Goal: Task Accomplishment & Management: Manage account settings

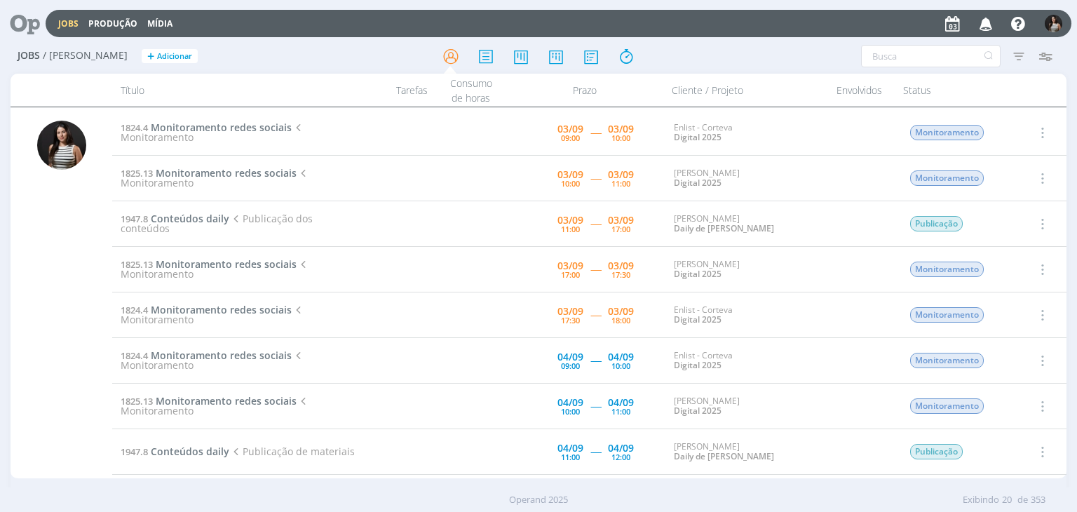
click at [1044, 128] on icon "button" at bounding box center [1041, 132] width 15 height 17
click at [994, 228] on link "Iniciar timesheet" at bounding box center [1002, 223] width 111 height 22
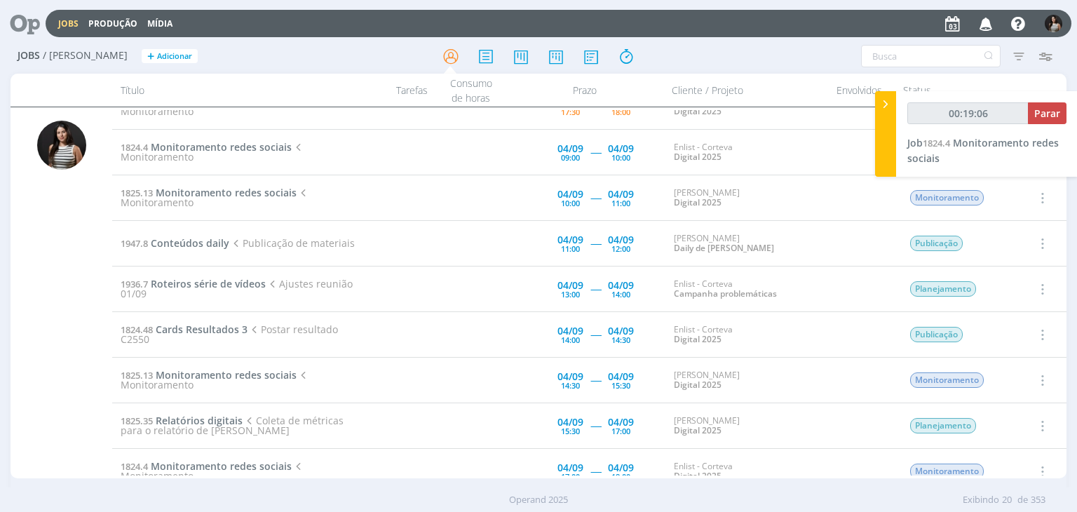
scroll to position [210, 0]
click at [239, 278] on span "Roteiros série de vídeos" at bounding box center [208, 281] width 115 height 13
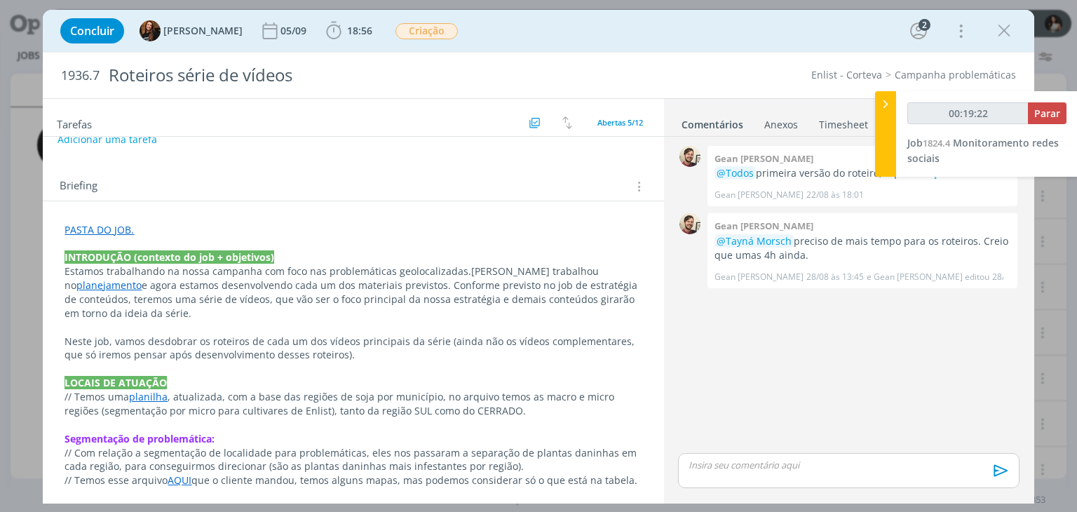
scroll to position [210, 0]
click at [142, 278] on link "planejamento" at bounding box center [108, 284] width 65 height 13
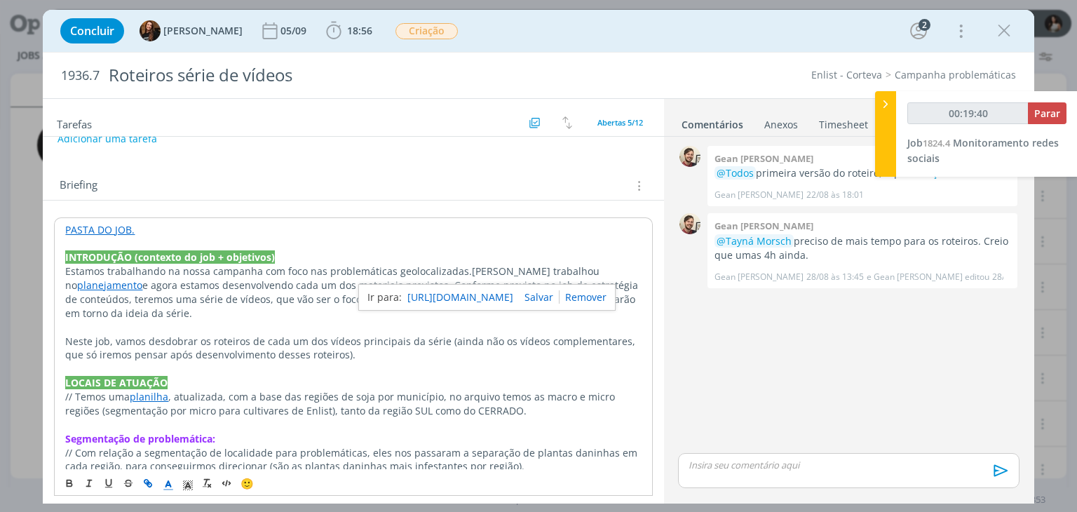
click at [499, 293] on link "[URL][DOMAIN_NAME]" at bounding box center [460, 297] width 106 height 18
click at [269, 320] on p "dialog" at bounding box center [353, 327] width 576 height 14
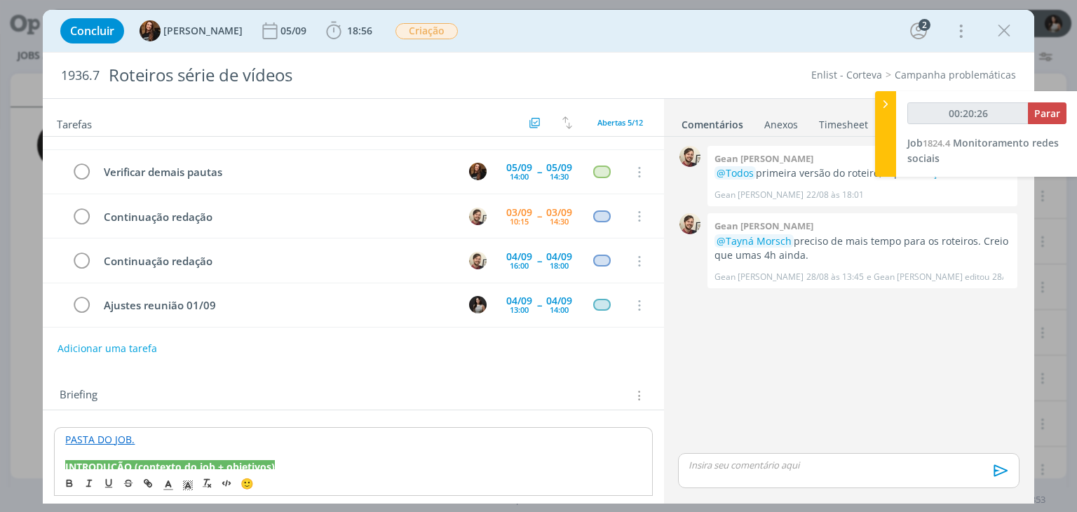
scroll to position [0, 0]
click at [1008, 28] on icon "dialog" at bounding box center [1004, 30] width 21 height 21
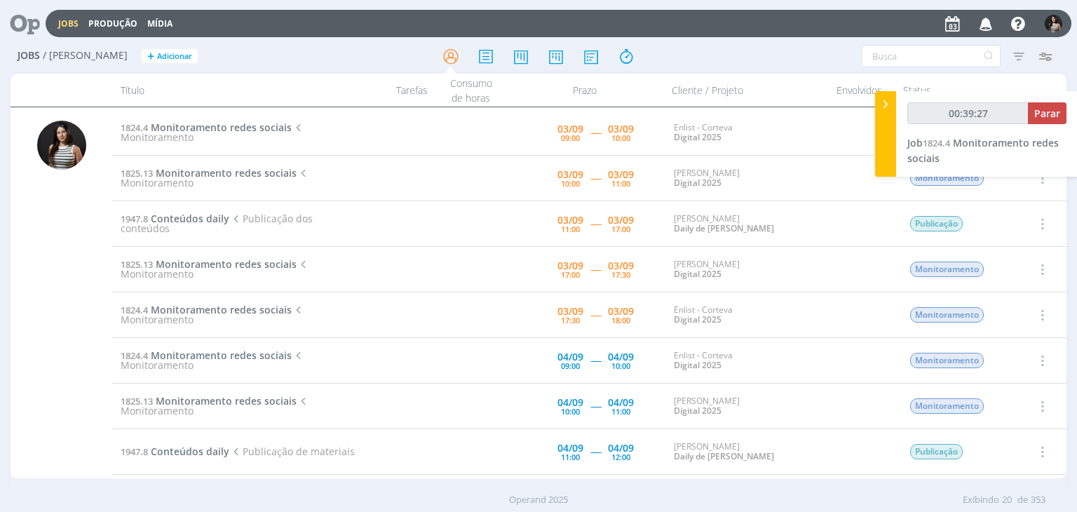
type input "00:39:28"
click at [1053, 119] on span "Parar" at bounding box center [1047, 113] width 26 height 13
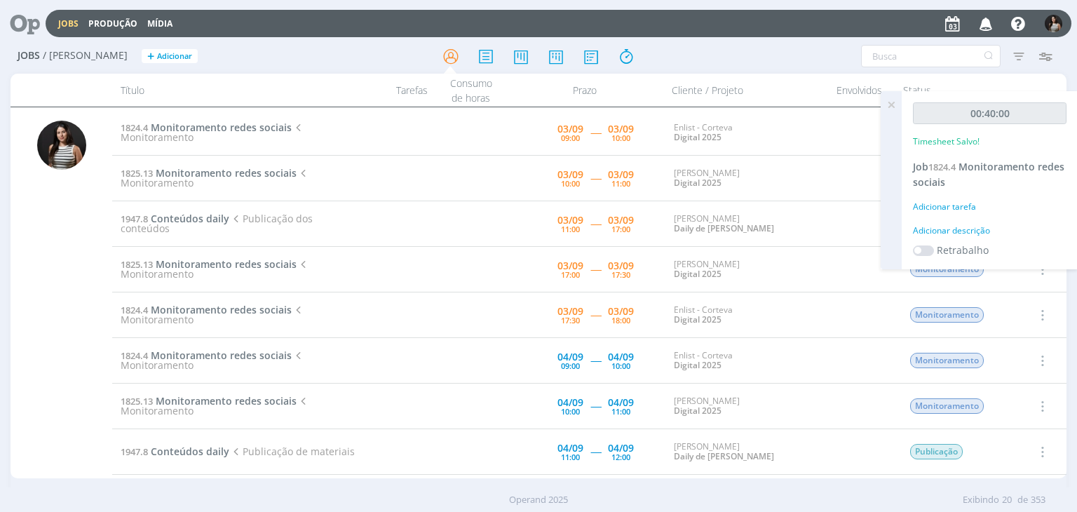
click at [893, 102] on icon at bounding box center [891, 104] width 25 height 27
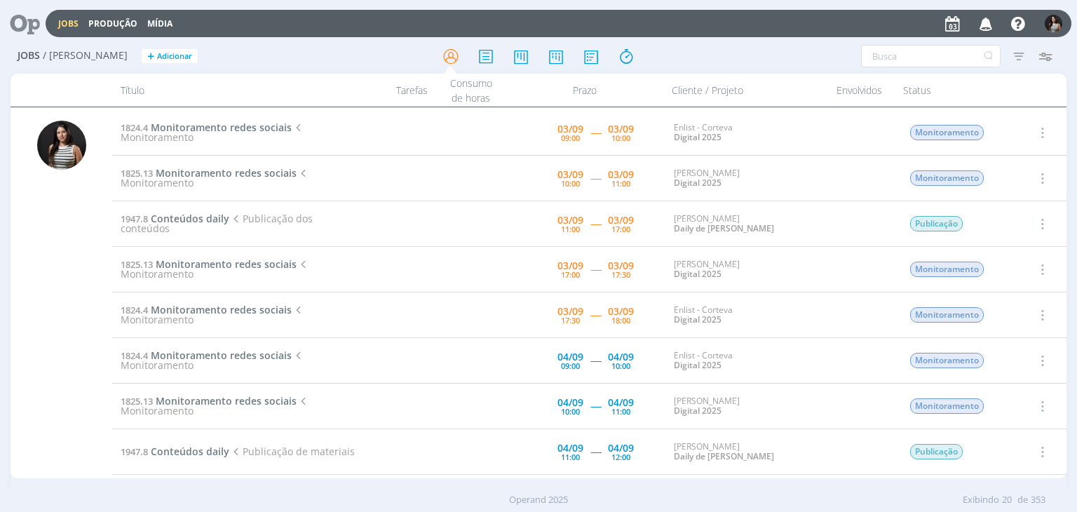
click at [1043, 133] on icon "button" at bounding box center [1041, 132] width 15 height 17
click at [1009, 176] on link "Concluir" at bounding box center [1002, 179] width 111 height 22
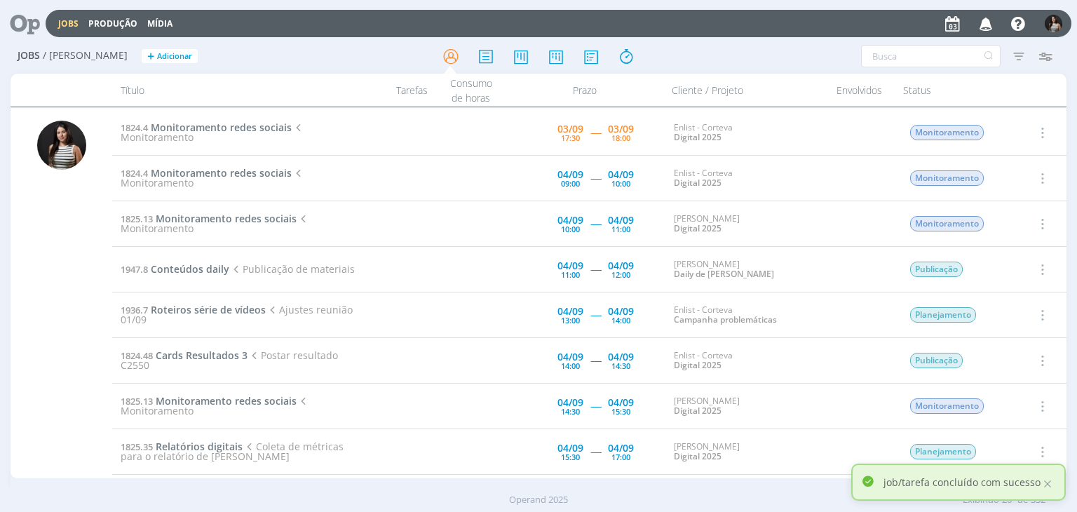
scroll to position [140, 0]
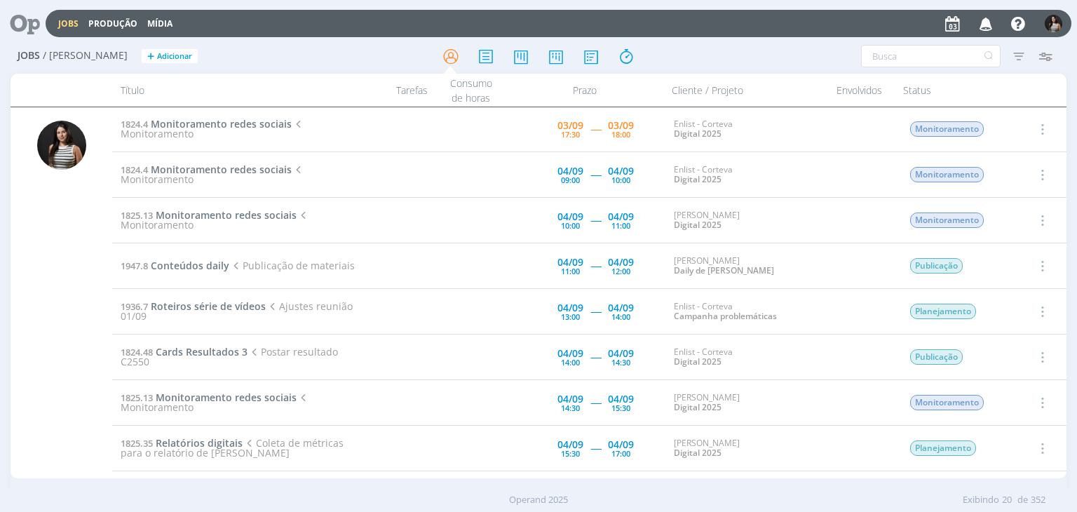
click at [1043, 350] on icon "button" at bounding box center [1041, 357] width 15 height 17
click at [983, 448] on link "Iniciar timesheet" at bounding box center [1002, 448] width 111 height 22
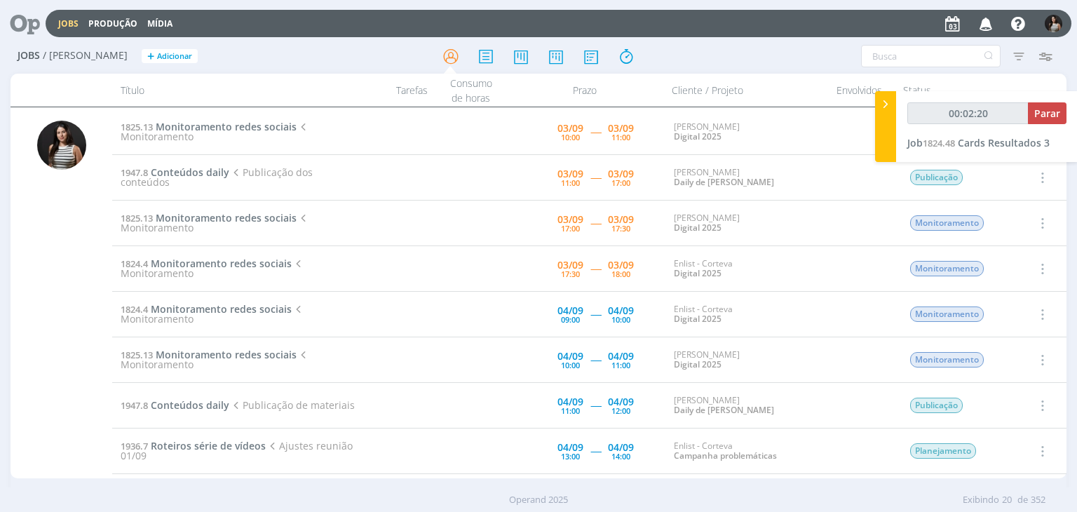
scroll to position [0, 0]
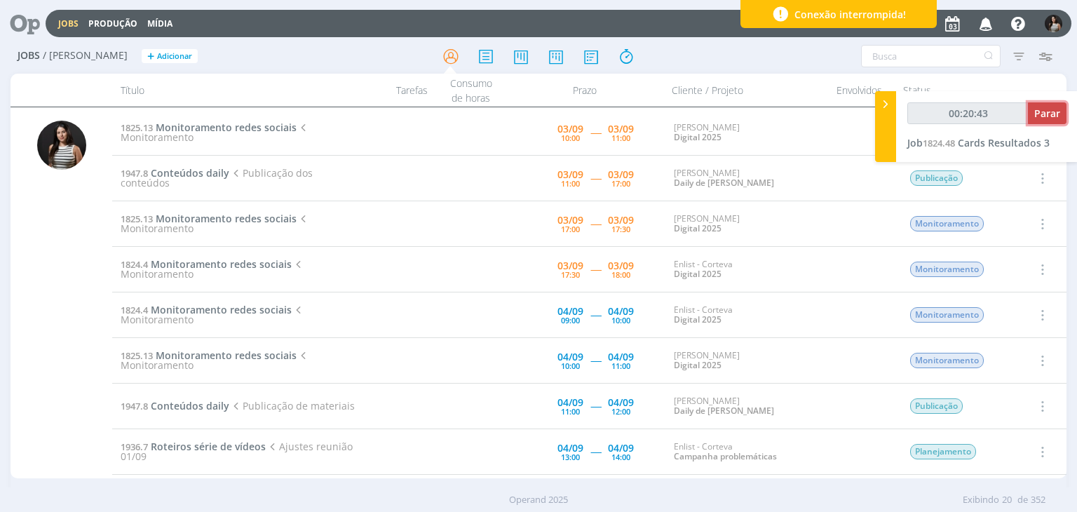
type input "00:20:44"
click at [1052, 111] on span "Parar" at bounding box center [1047, 113] width 26 height 13
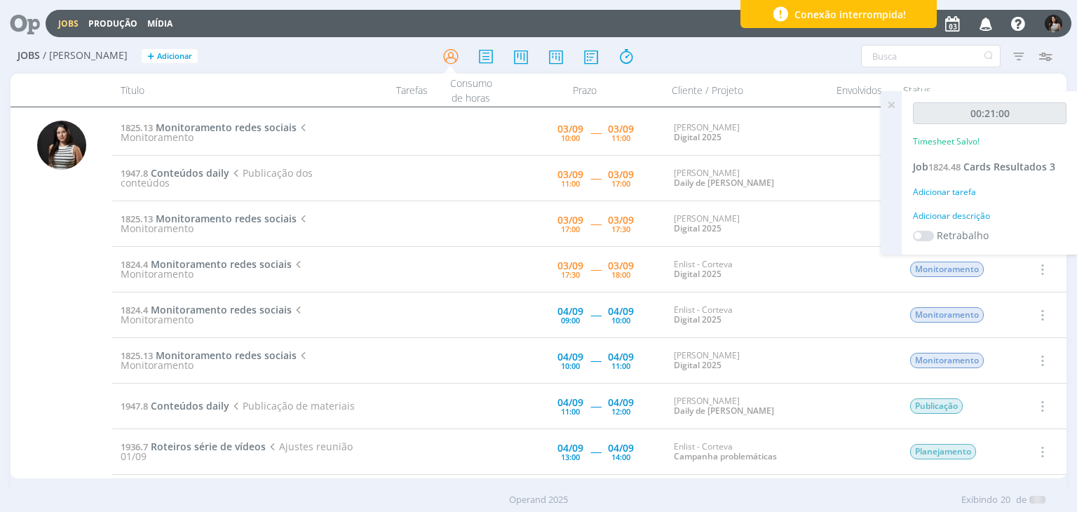
click at [892, 106] on icon at bounding box center [891, 104] width 25 height 27
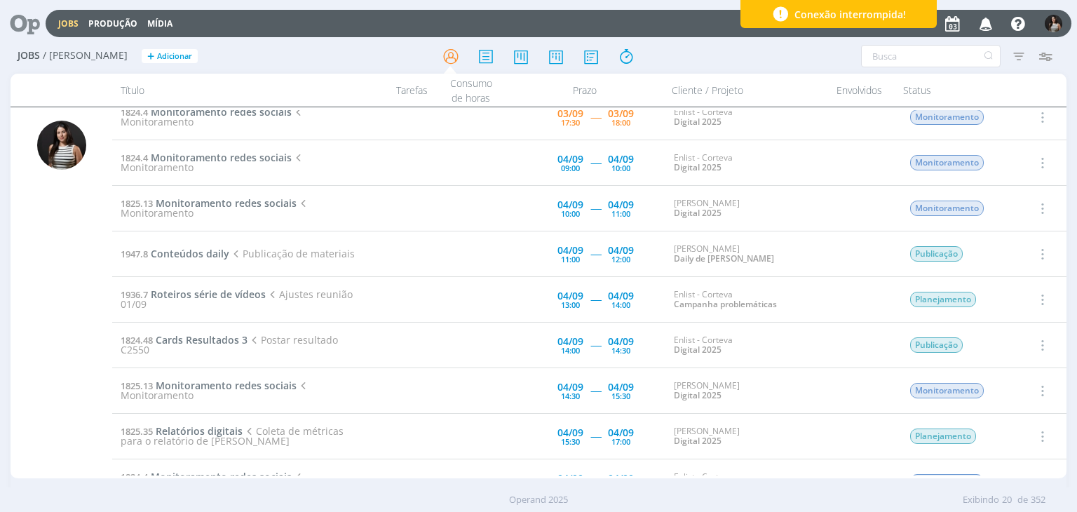
scroll to position [154, 0]
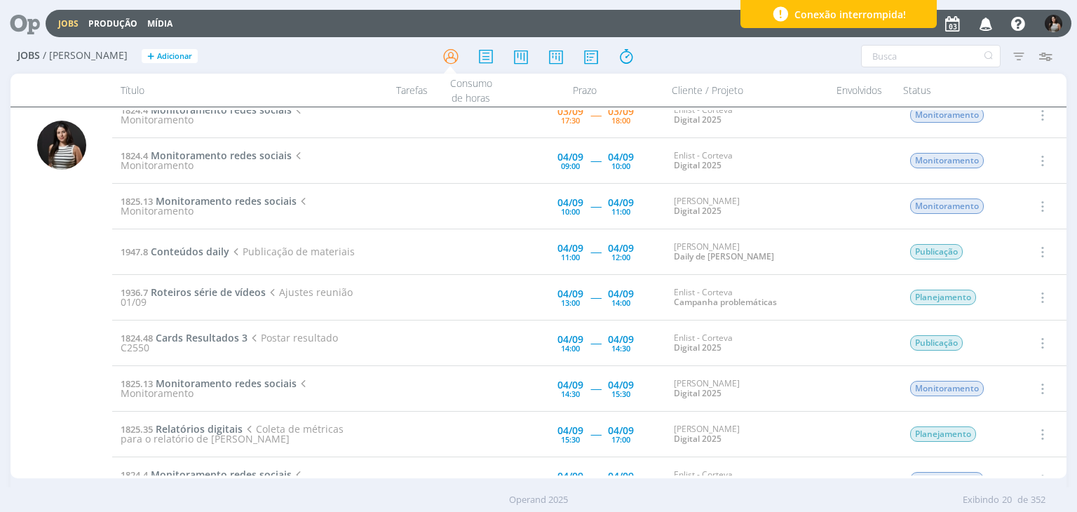
click at [1042, 340] on icon "button" at bounding box center [1041, 342] width 15 height 17
click at [1006, 390] on link "Concluir" at bounding box center [1002, 389] width 111 height 22
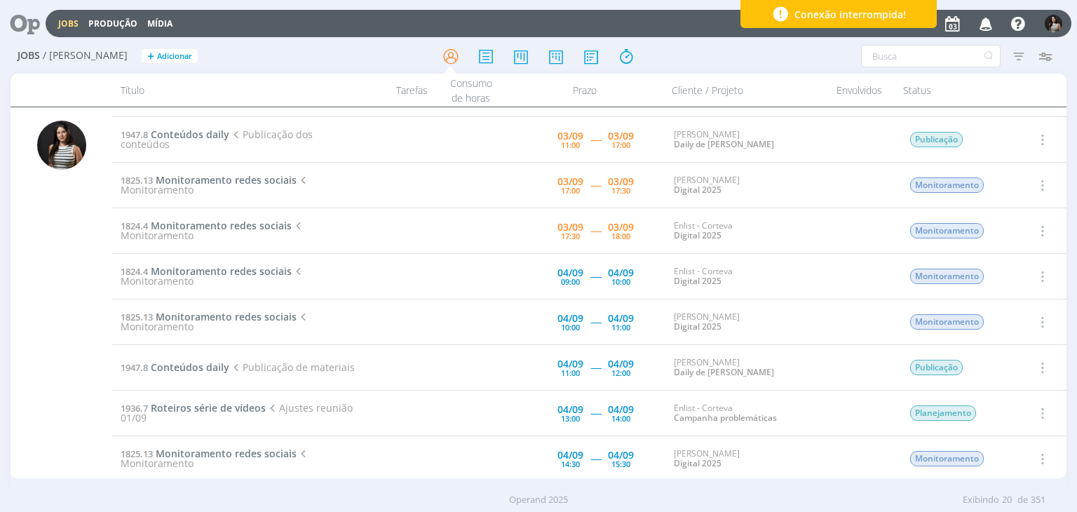
scroll to position [0, 0]
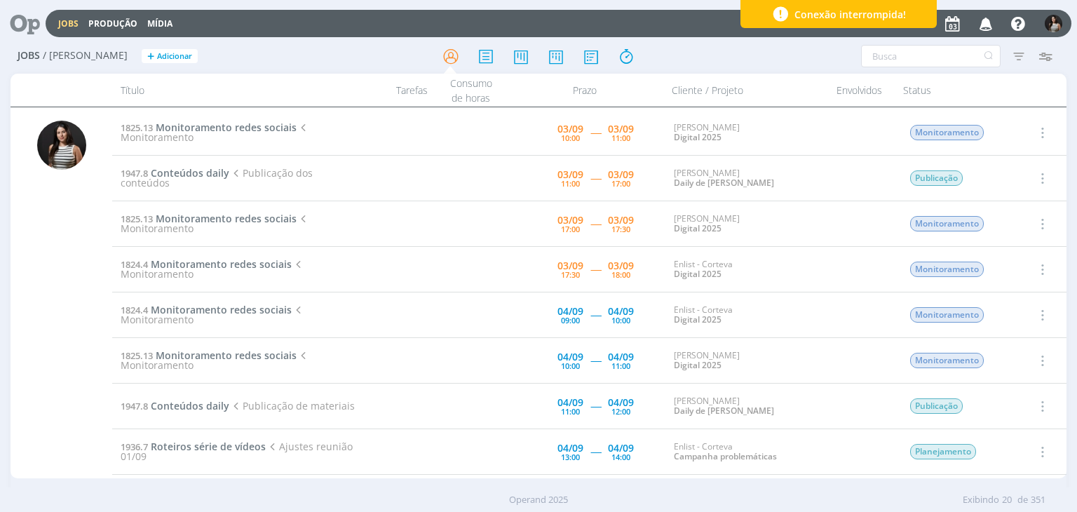
click at [1041, 129] on icon "button" at bounding box center [1041, 132] width 15 height 17
click at [1007, 220] on link "Iniciar timesheet" at bounding box center [1002, 223] width 111 height 22
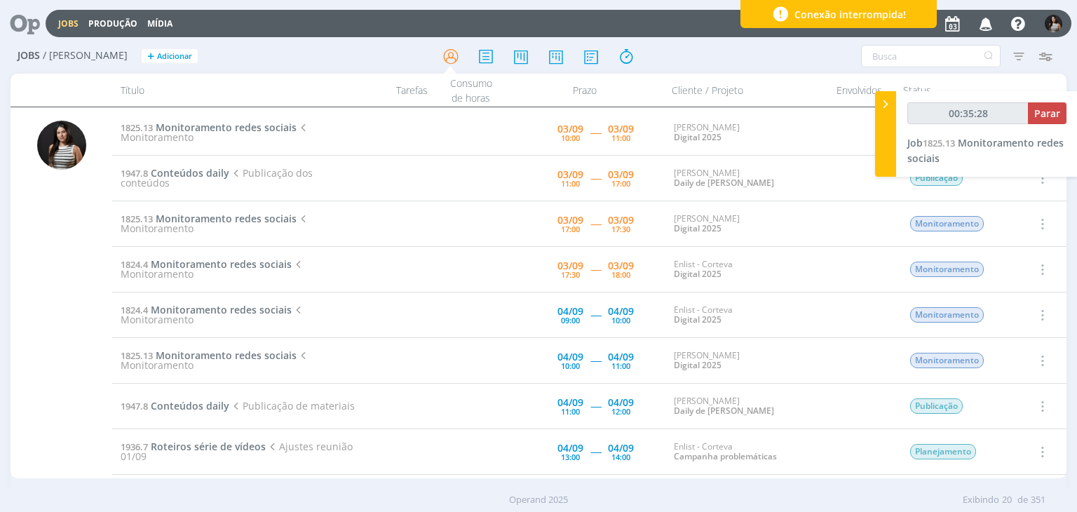
type input "00:35:29"
click at [1054, 118] on span "Parar" at bounding box center [1047, 113] width 26 height 13
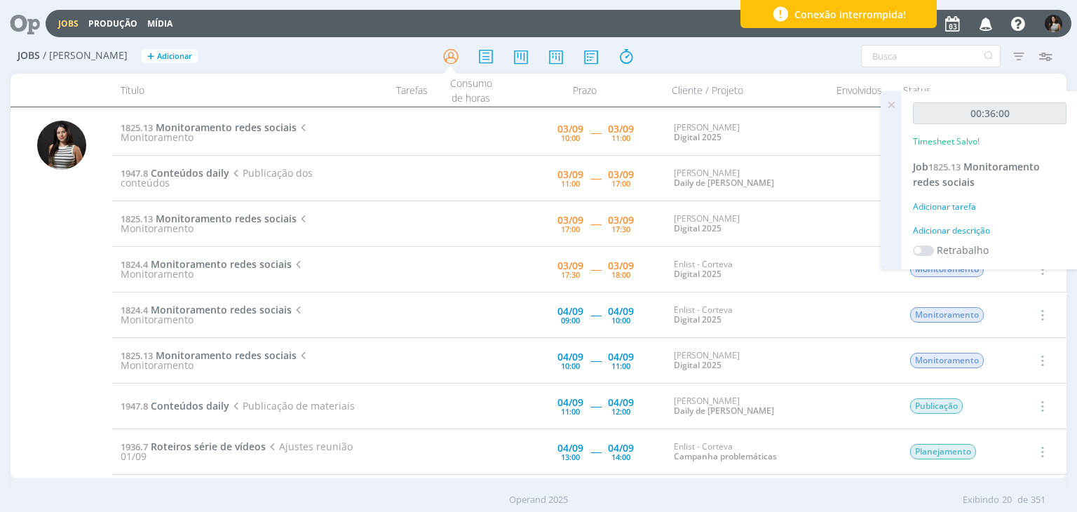
click at [895, 107] on icon at bounding box center [891, 104] width 25 height 27
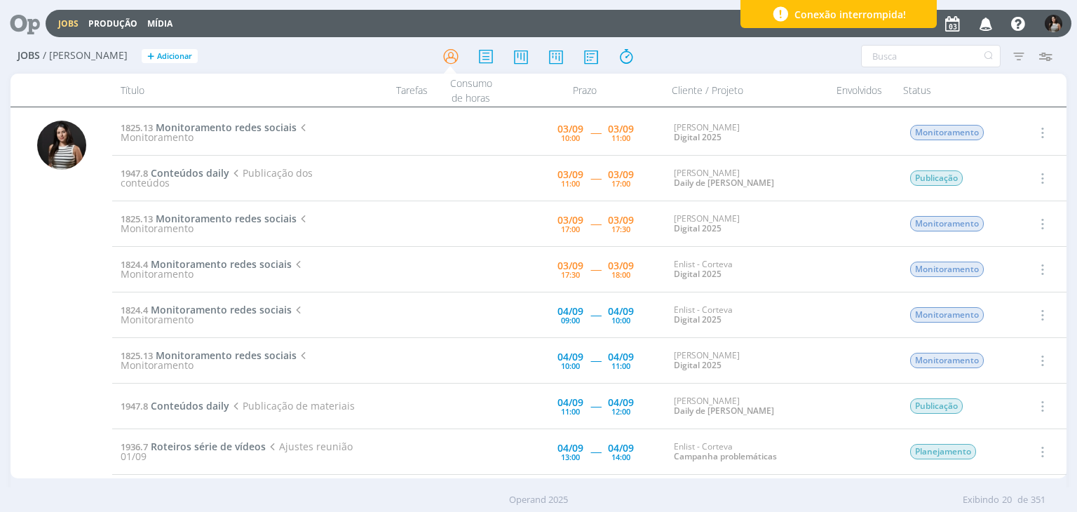
click at [1045, 126] on button "button" at bounding box center [1041, 132] width 34 height 23
click at [991, 177] on link "Concluir" at bounding box center [1002, 179] width 111 height 22
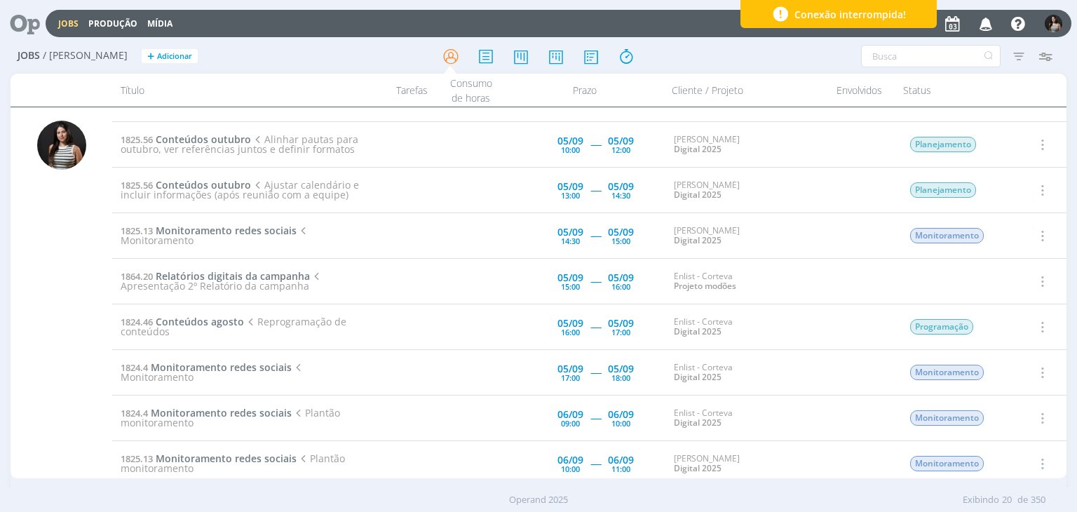
scroll to position [491, 0]
click at [187, 318] on span "Conteúdos agosto" at bounding box center [200, 319] width 88 height 13
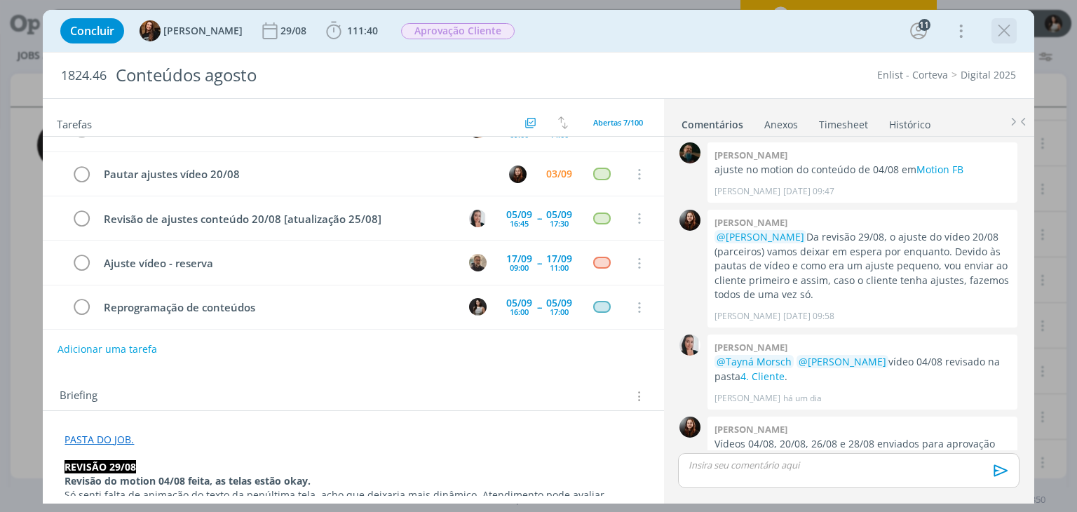
click at [1008, 34] on icon "dialog" at bounding box center [1004, 30] width 21 height 21
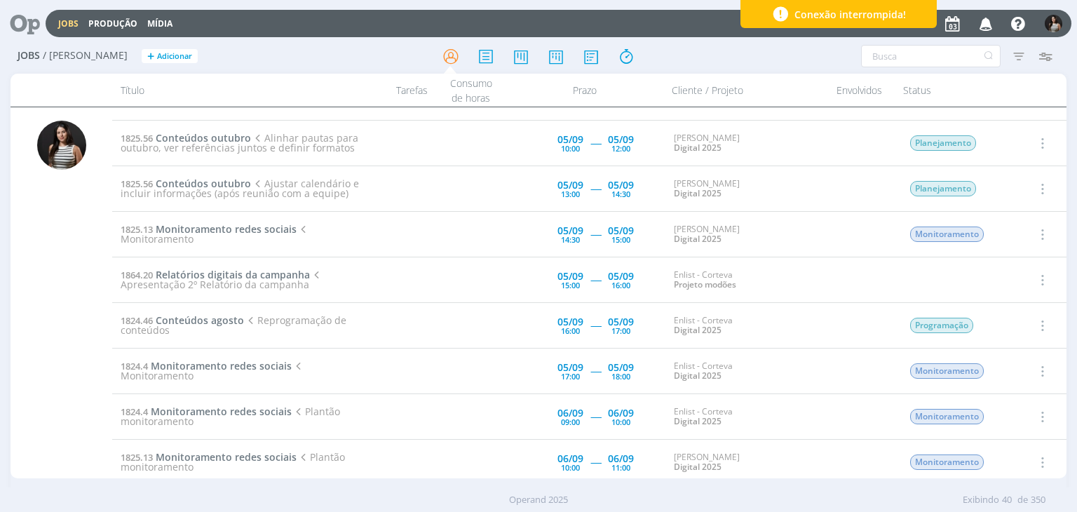
click at [1043, 321] on icon "button" at bounding box center [1041, 325] width 15 height 17
click at [1012, 410] on link "Iniciar timesheet" at bounding box center [1002, 416] width 111 height 22
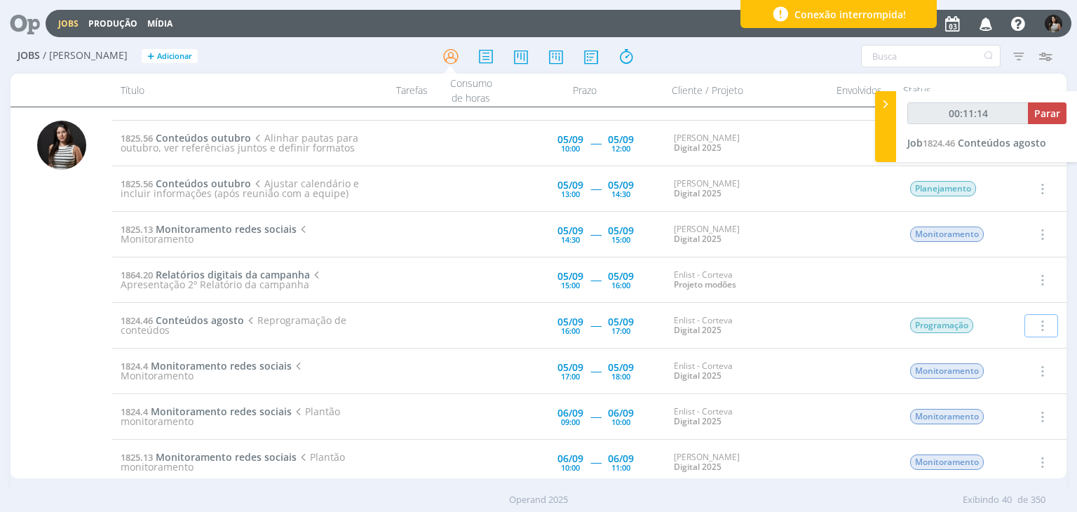
type input "00:11:15"
click at [1042, 114] on span "Parar" at bounding box center [1047, 113] width 26 height 13
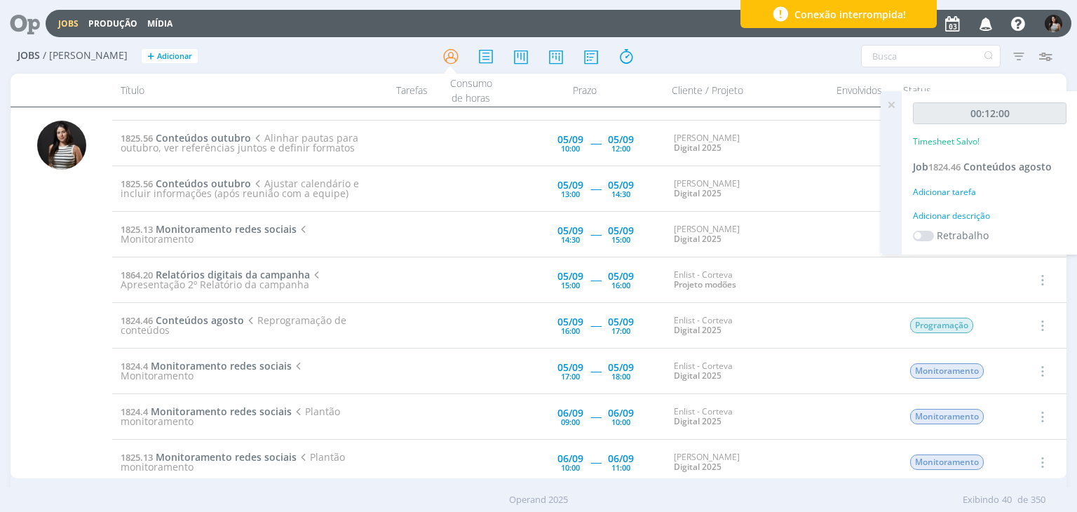
click at [889, 102] on icon at bounding box center [891, 104] width 25 height 27
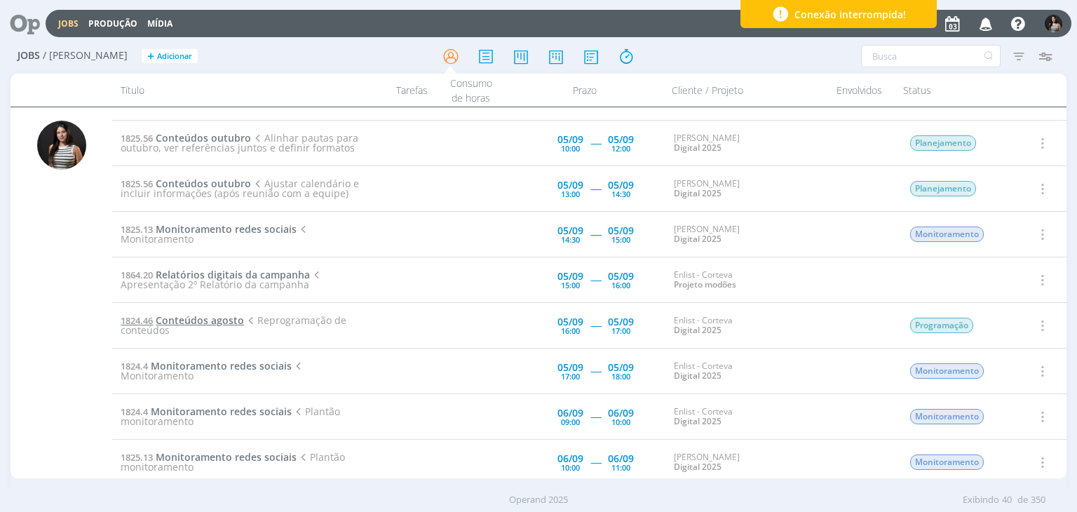
click at [219, 318] on span "Conteúdos agosto" at bounding box center [200, 319] width 88 height 13
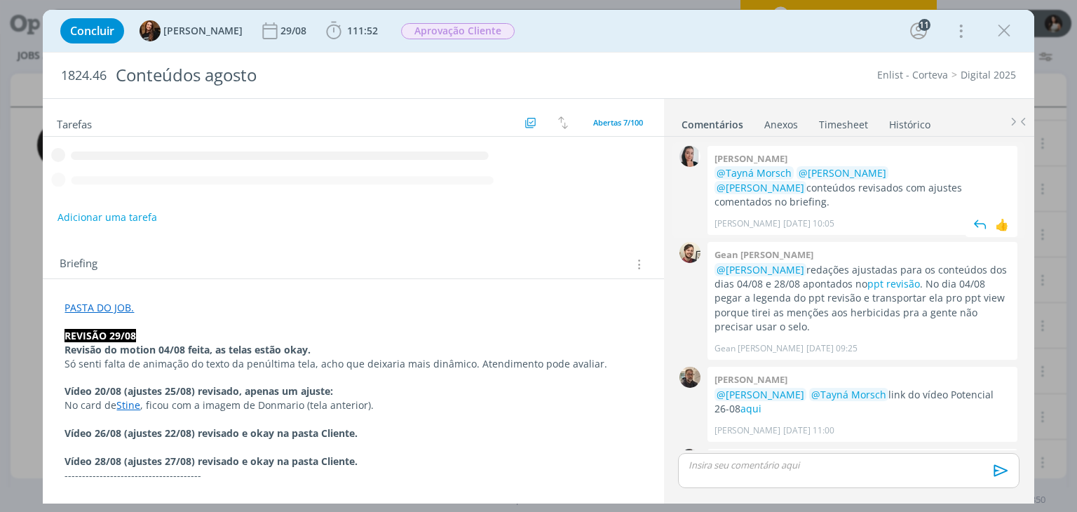
scroll to position [1513, 0]
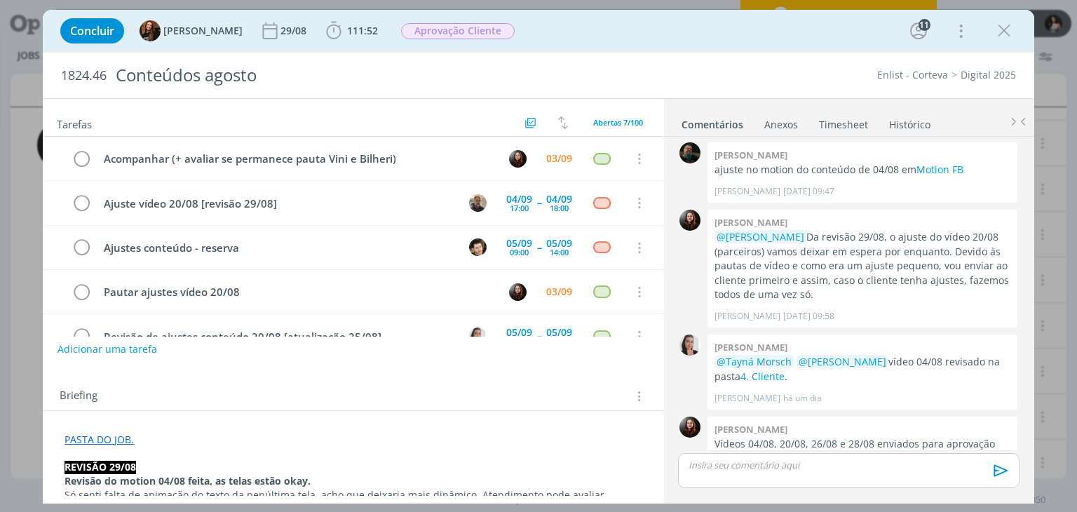
click at [849, 124] on link "Timesheet" at bounding box center [843, 121] width 50 height 20
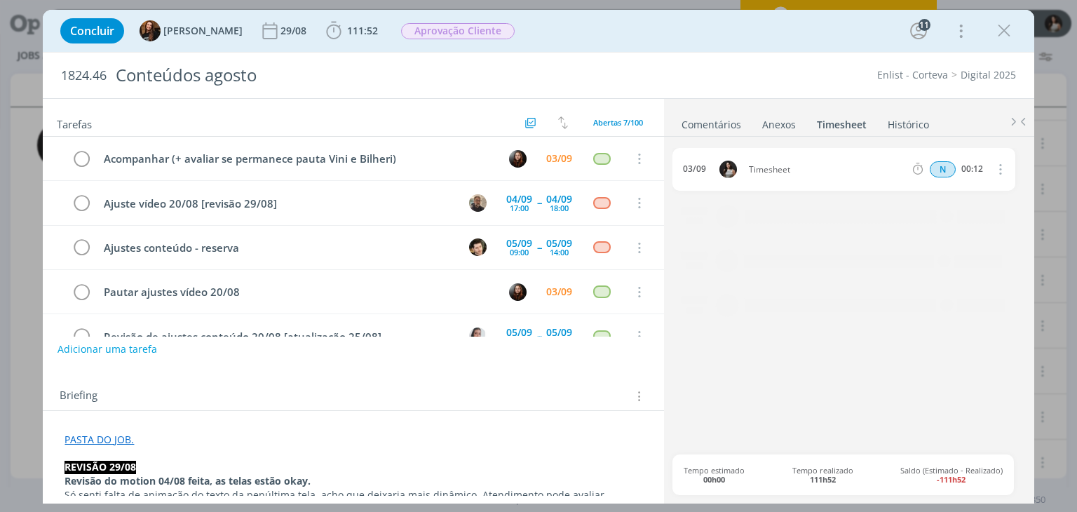
scroll to position [118, 0]
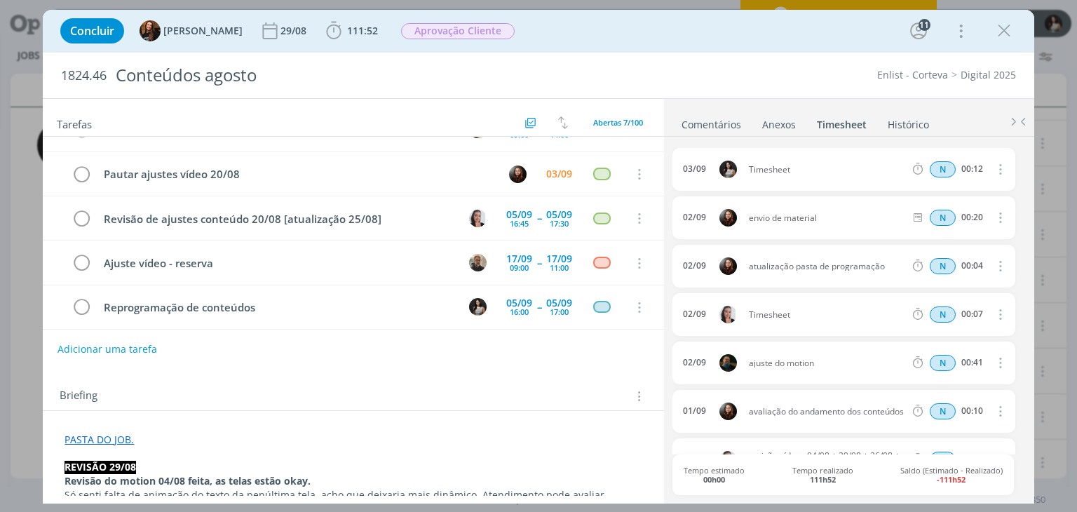
click at [994, 169] on icon "dialog" at bounding box center [999, 169] width 15 height 17
click at [947, 220] on link "Editar" at bounding box center [960, 215] width 111 height 22
drag, startPoint x: 799, startPoint y: 169, endPoint x: 722, endPoint y: 181, distance: 78.0
click at [722, 181] on div "03/09 11:00 Timesheet Selecione a tarefa N 00:12" at bounding box center [843, 169] width 342 height 43
click at [690, 144] on div "03/09 11:00 Atualização Notion Selecione a tarefa N 00:12 02/09 envio de materi…" at bounding box center [848, 319] width 352 height 364
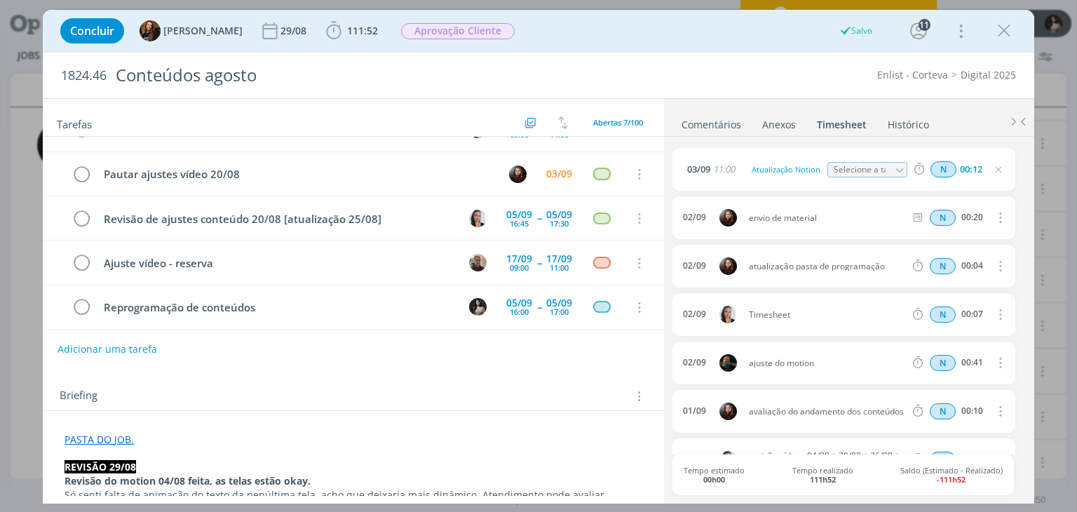
click at [706, 123] on link "Comentários" at bounding box center [711, 121] width 61 height 20
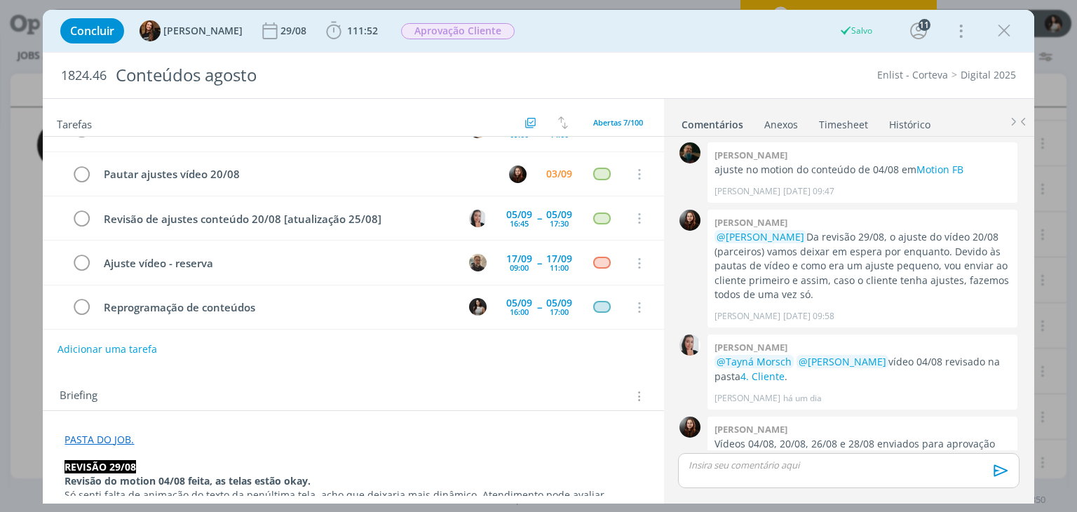
click at [731, 464] on p "dialog" at bounding box center [848, 465] width 318 height 13
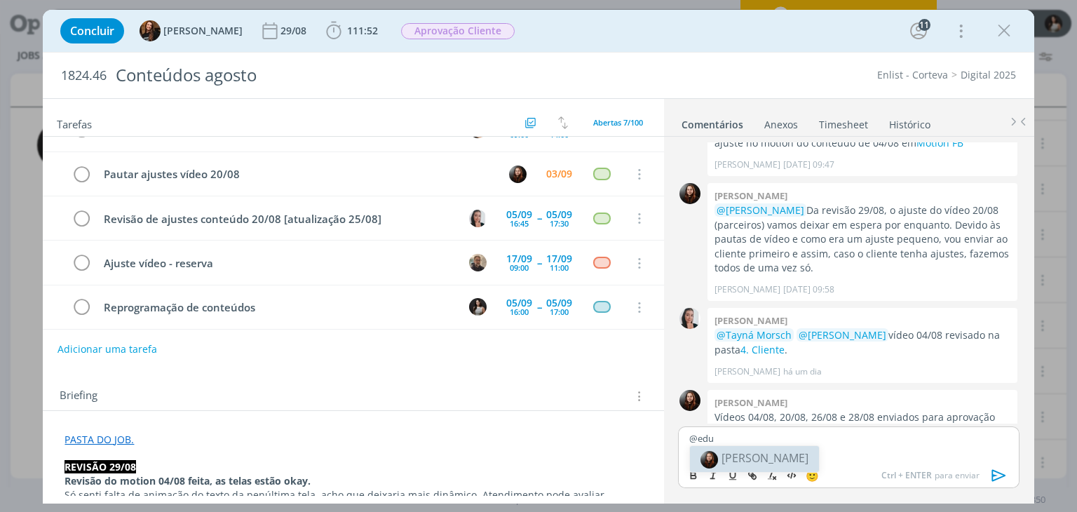
click at [743, 454] on span "[PERSON_NAME]" at bounding box center [765, 457] width 87 height 15
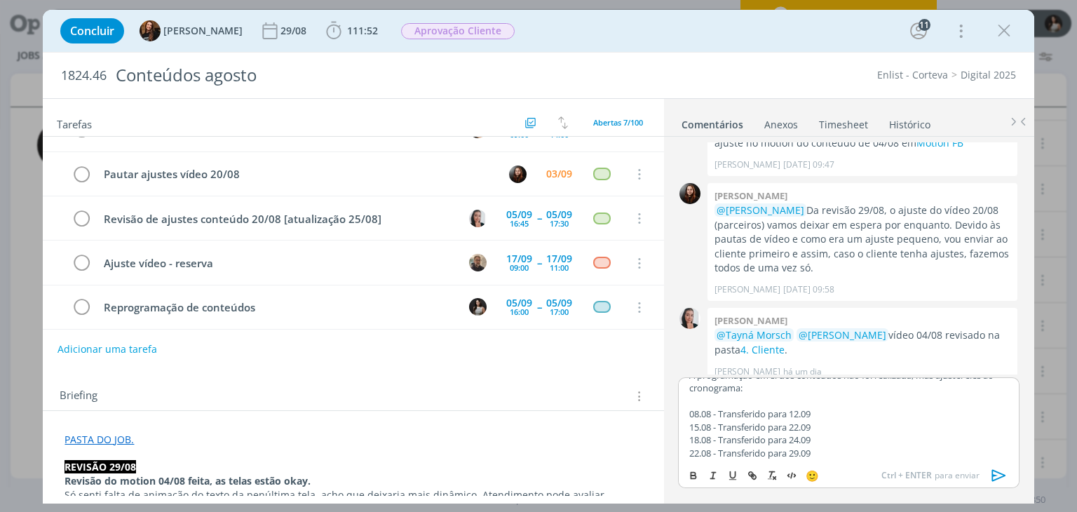
scroll to position [55, 0]
click at [991, 476] on icon "dialog" at bounding box center [999, 475] width 21 height 21
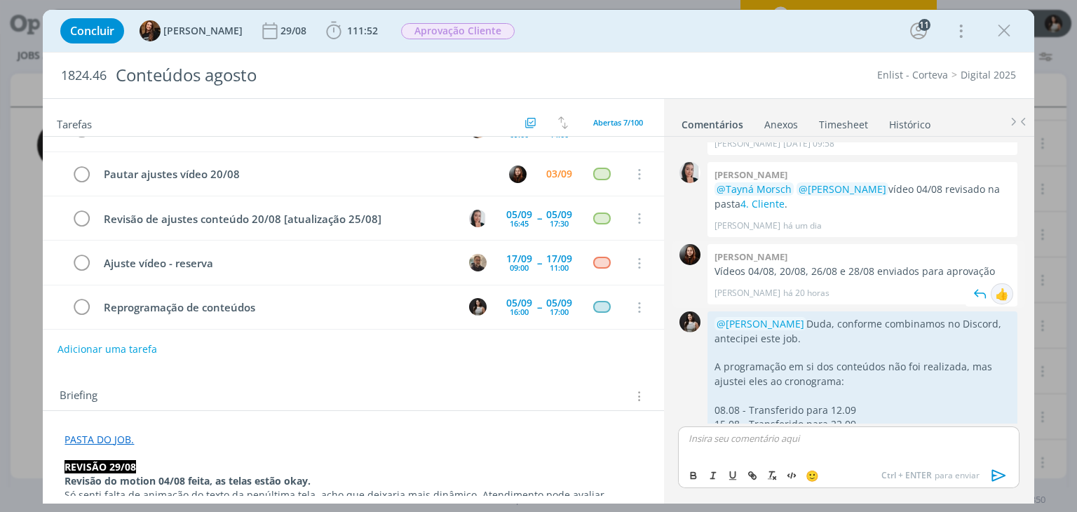
scroll to position [1721, 0]
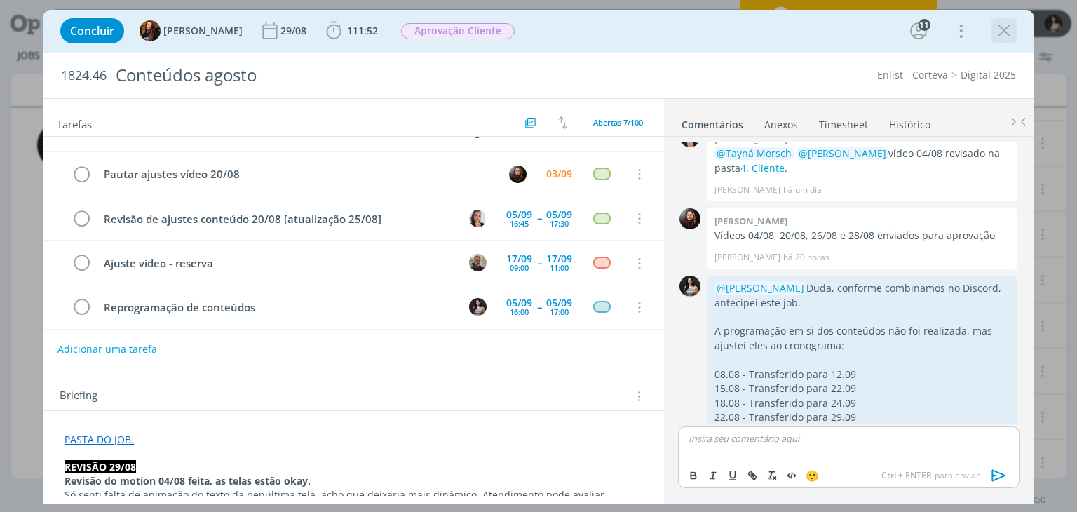
click at [1006, 32] on icon "dialog" at bounding box center [1004, 30] width 21 height 21
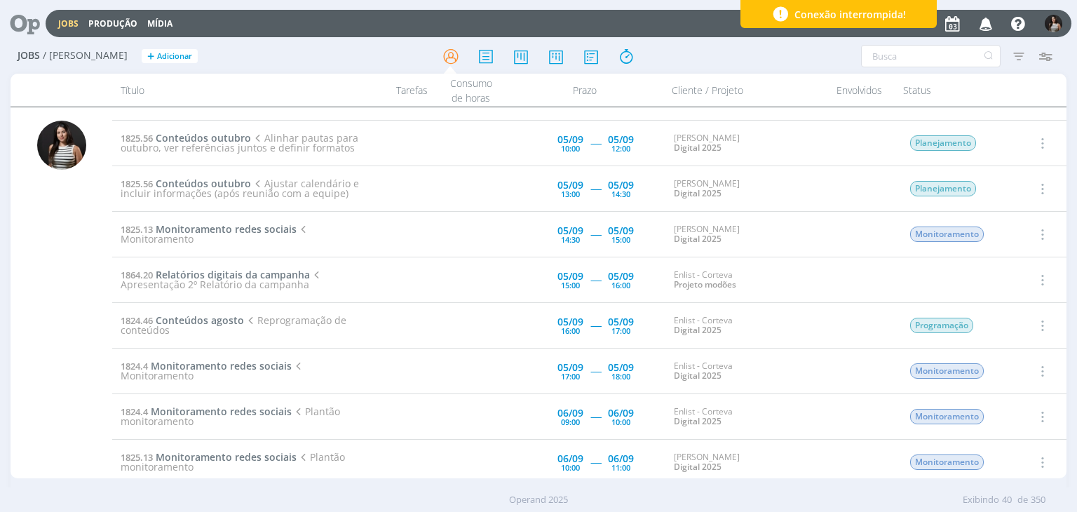
click at [1037, 325] on icon "button" at bounding box center [1041, 325] width 15 height 17
click at [1028, 367] on link "Concluir" at bounding box center [1002, 371] width 111 height 22
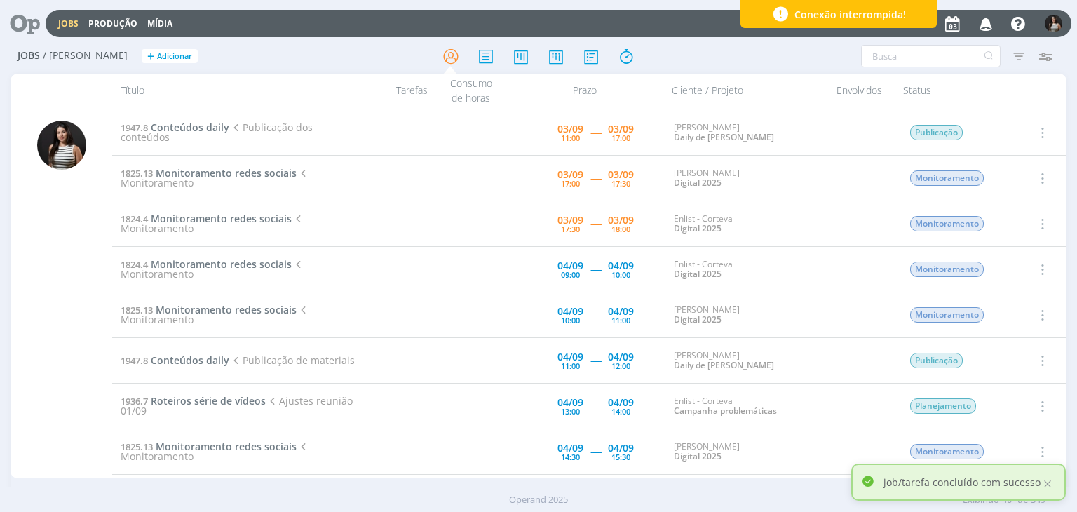
click at [1036, 133] on icon "button" at bounding box center [1041, 132] width 15 height 17
click at [1010, 228] on link "Iniciar timesheet" at bounding box center [1002, 223] width 111 height 22
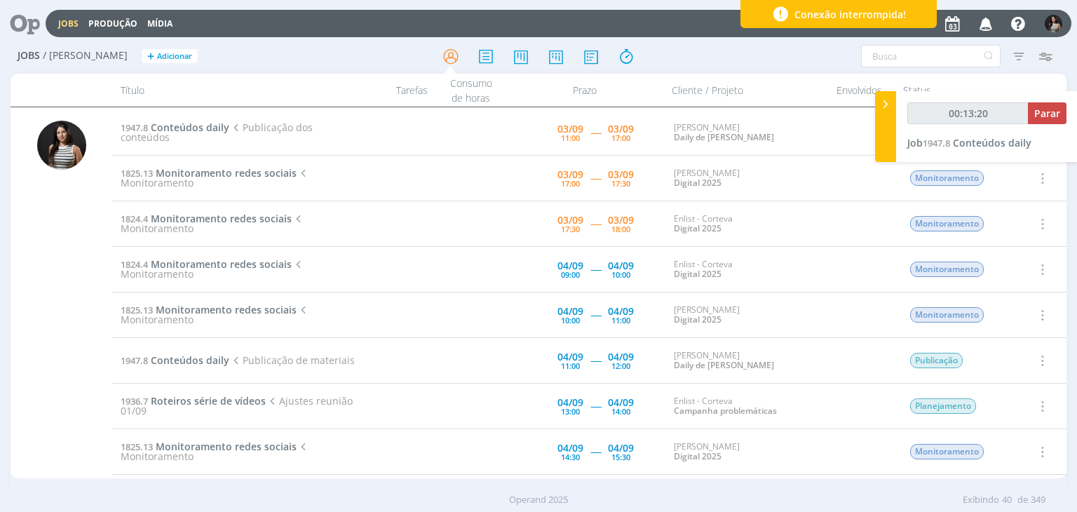
type input "00:13:21"
click at [1041, 113] on span "Parar" at bounding box center [1047, 113] width 26 height 13
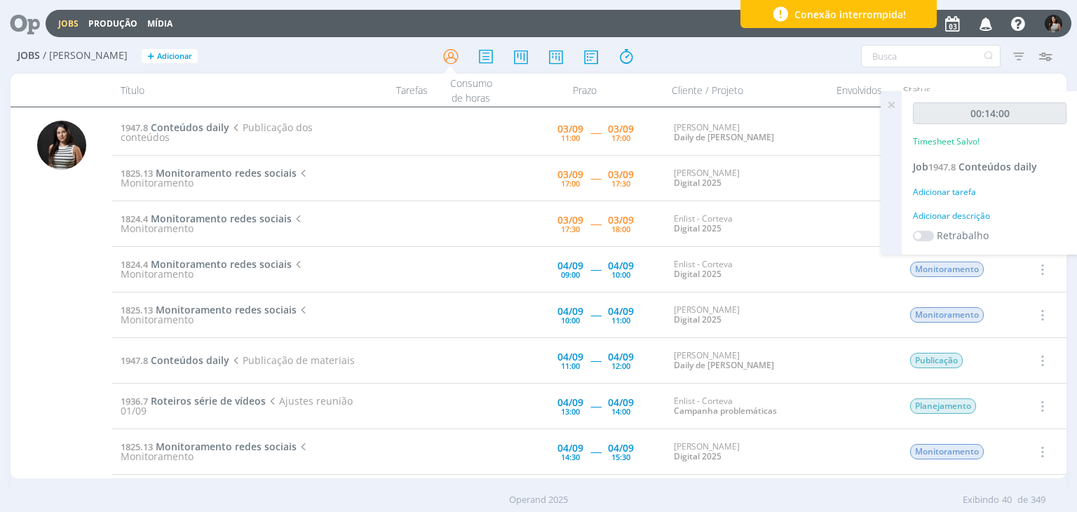
click at [900, 102] on icon at bounding box center [891, 104] width 25 height 27
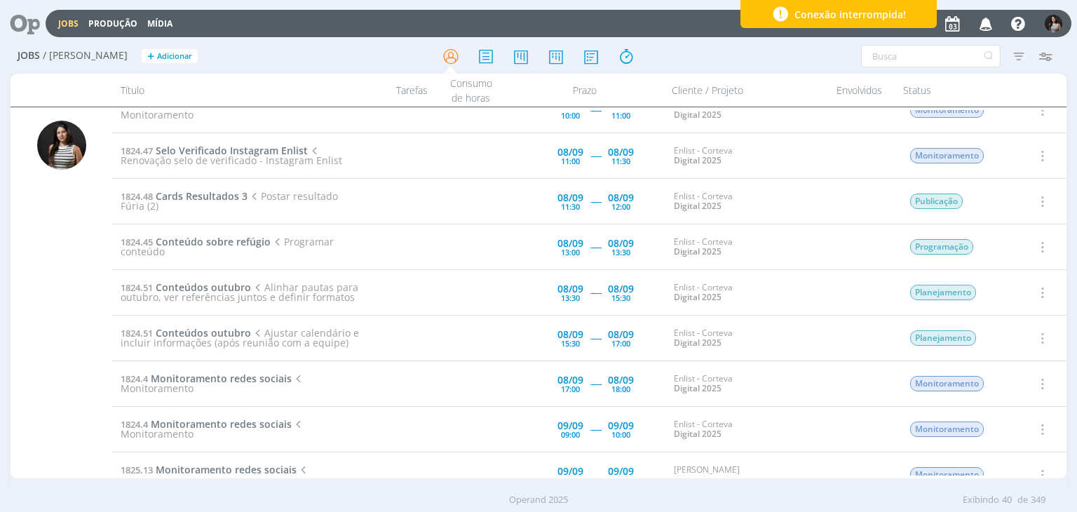
scroll to position [982, 0]
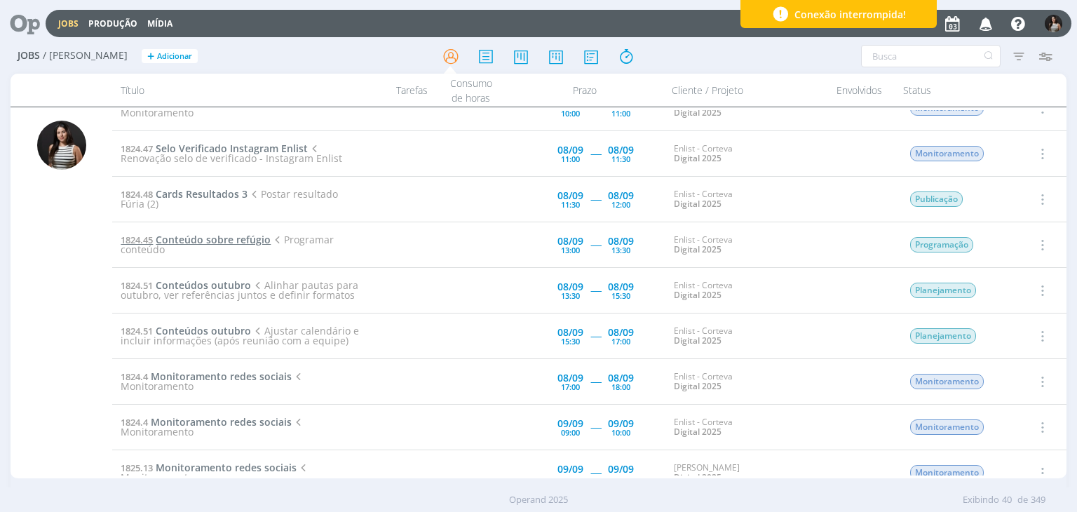
click at [232, 238] on span "Conteúdo sobre refúgio" at bounding box center [213, 239] width 115 height 13
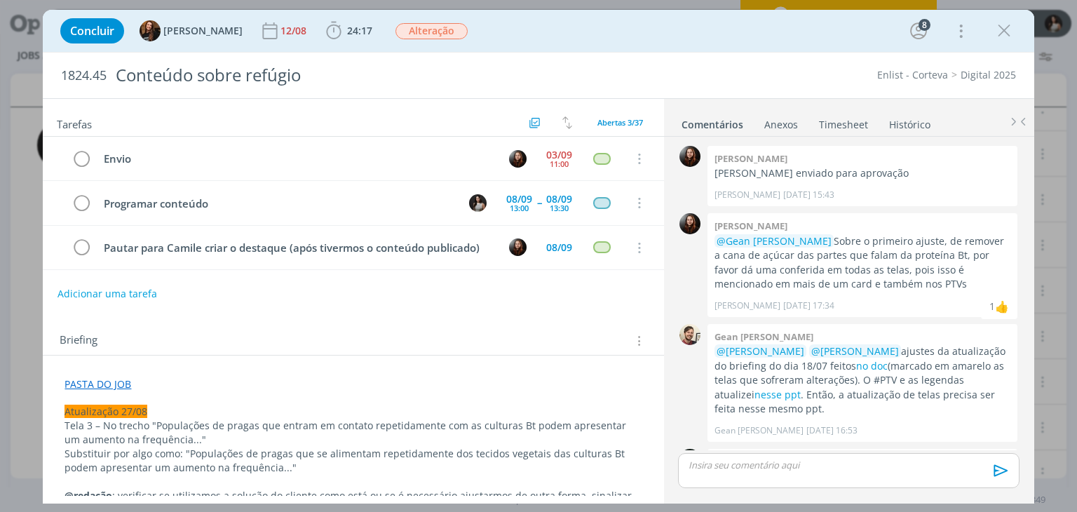
scroll to position [1355, 0]
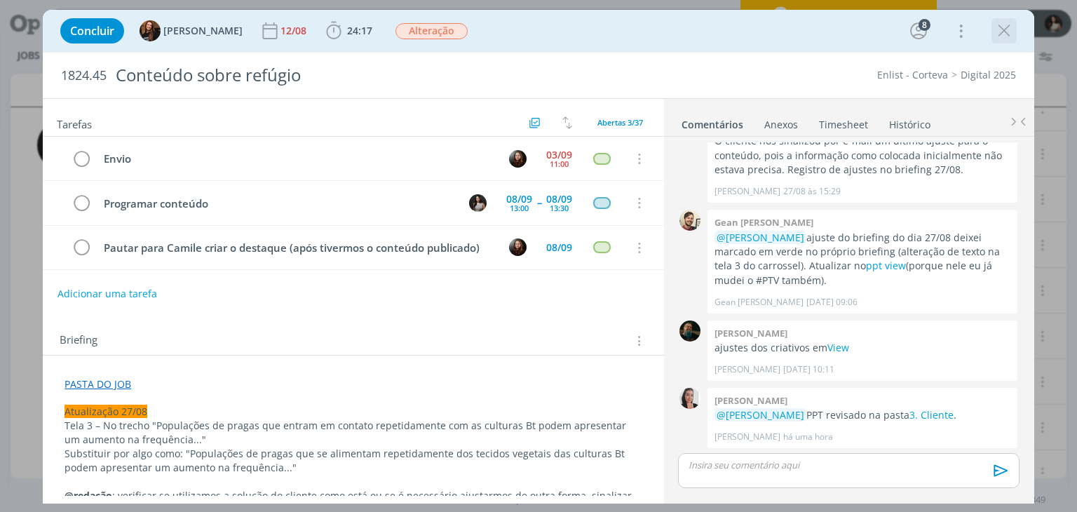
click at [1003, 35] on icon "dialog" at bounding box center [1004, 30] width 21 height 21
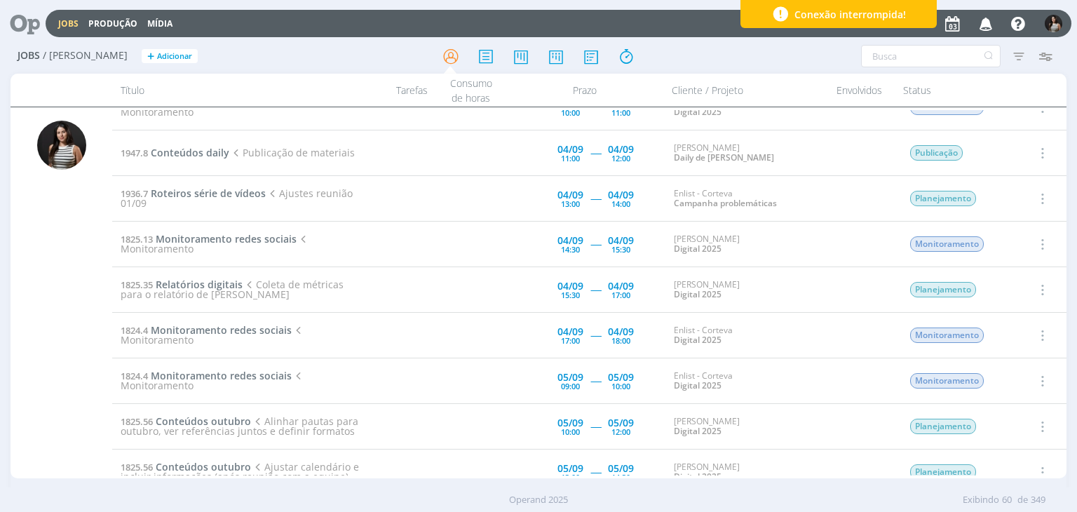
scroll to position [210, 0]
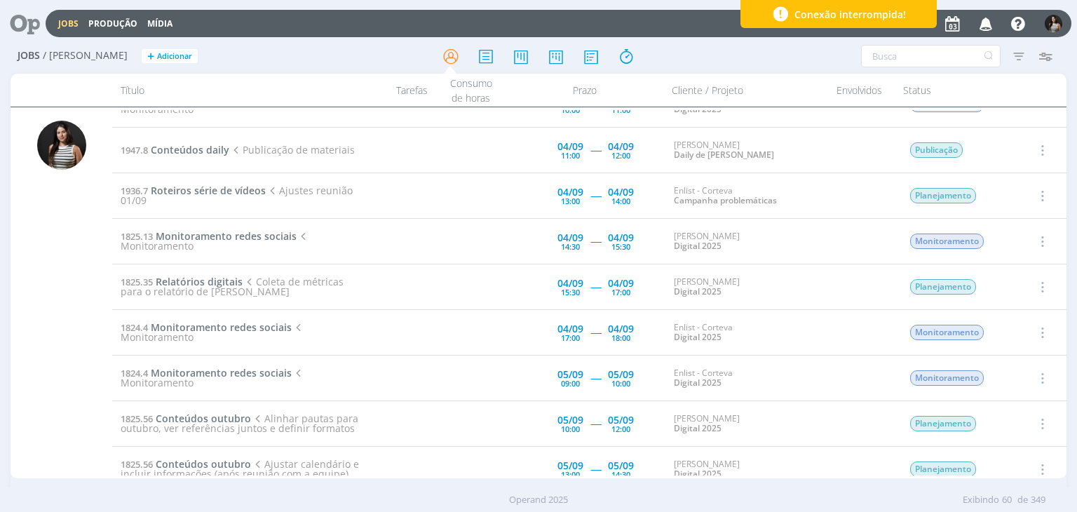
click at [1039, 287] on icon "button" at bounding box center [1041, 286] width 15 height 17
click at [1001, 381] on link "Iniciar timesheet" at bounding box center [1002, 378] width 111 height 22
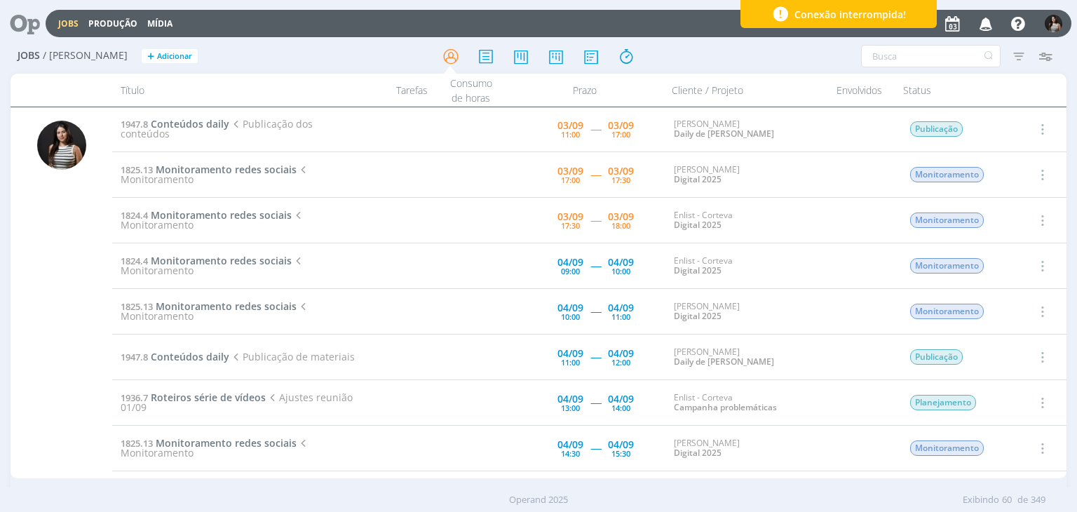
scroll to position [0, 0]
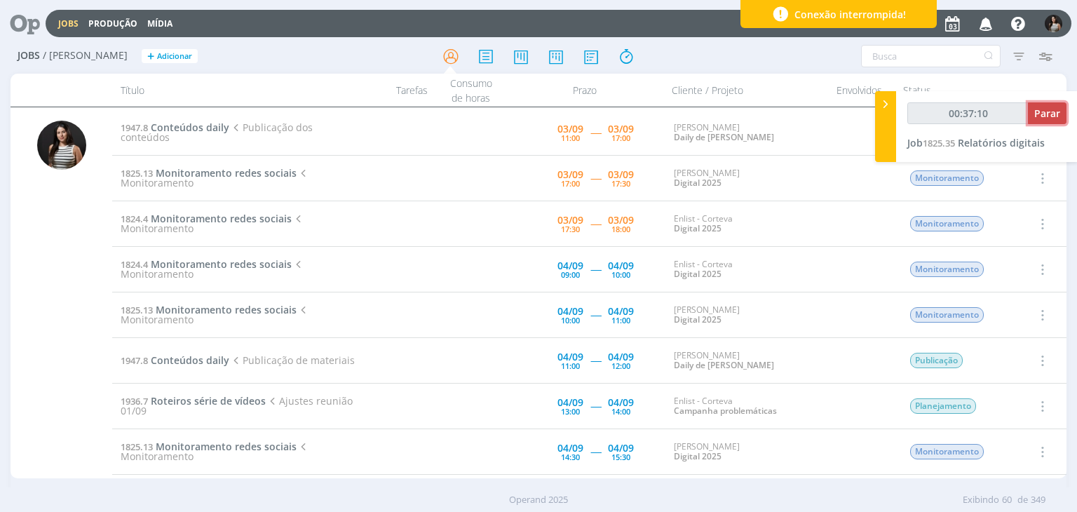
click at [1050, 116] on span "Parar" at bounding box center [1047, 113] width 26 height 13
type input "00:38:00"
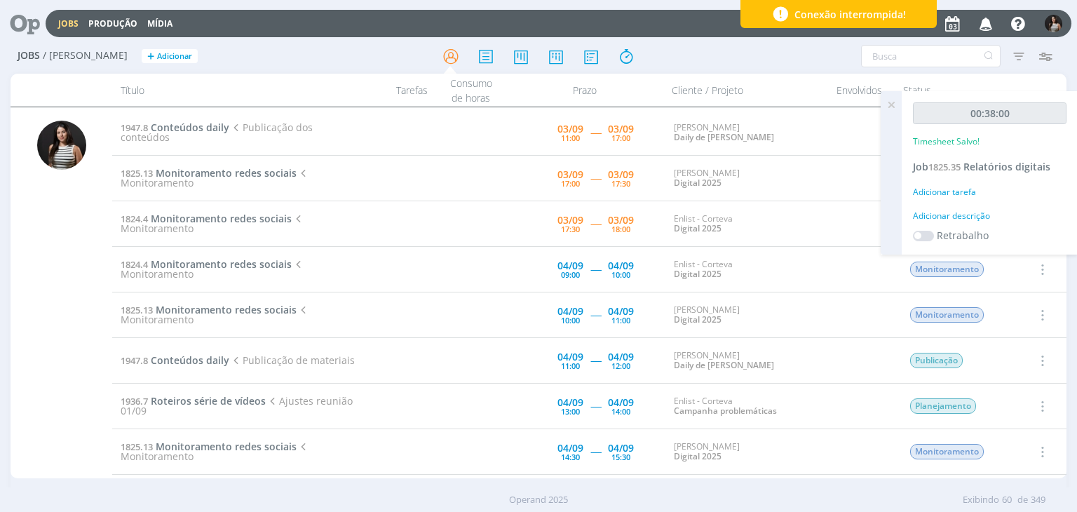
click at [894, 104] on icon at bounding box center [891, 104] width 25 height 27
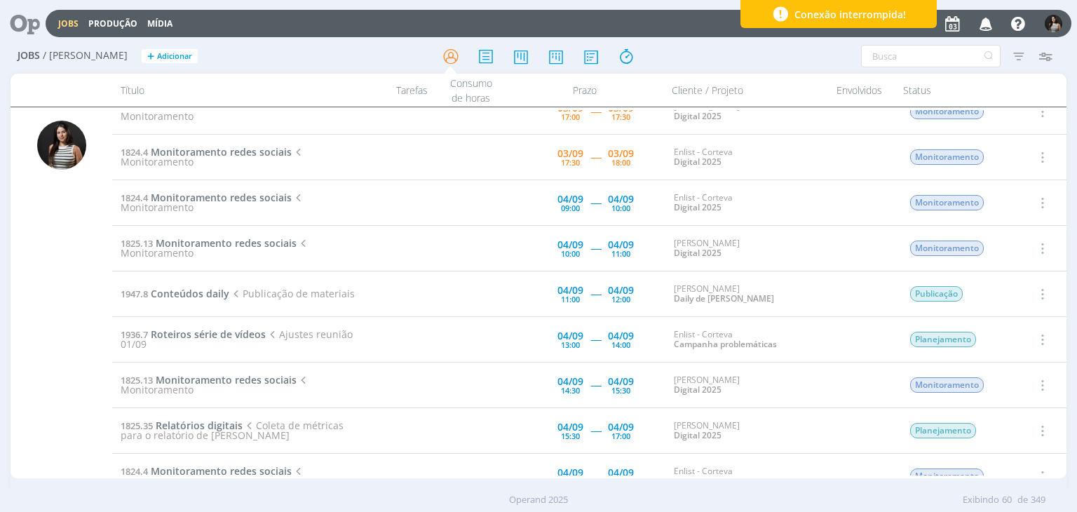
scroll to position [70, 0]
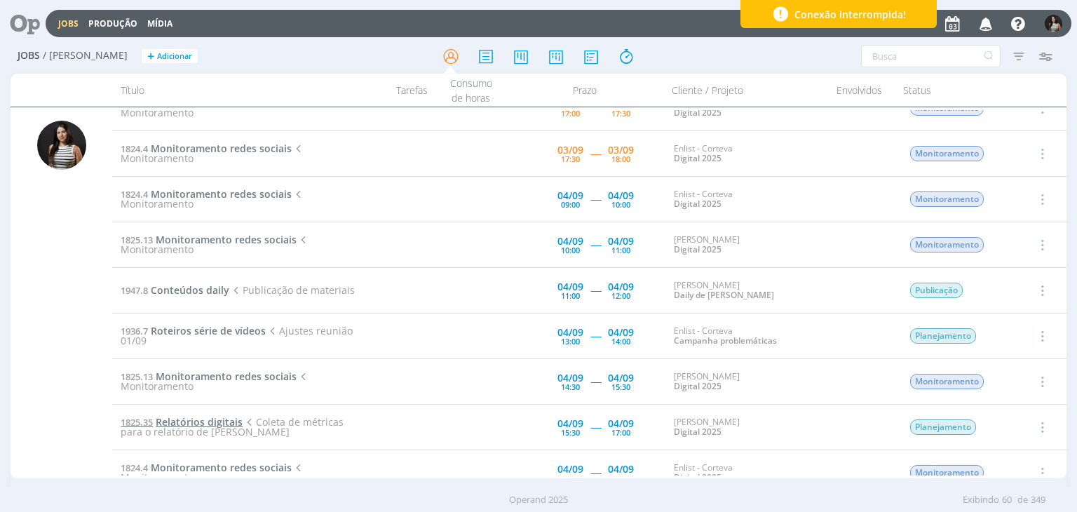
click at [194, 421] on span "Relatórios digitais" at bounding box center [199, 421] width 87 height 13
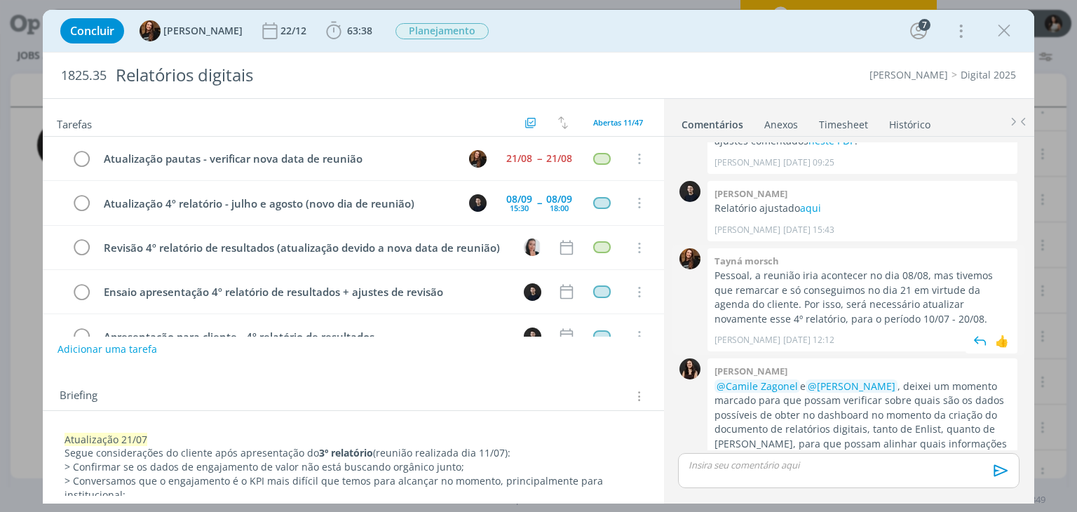
scroll to position [293, 0]
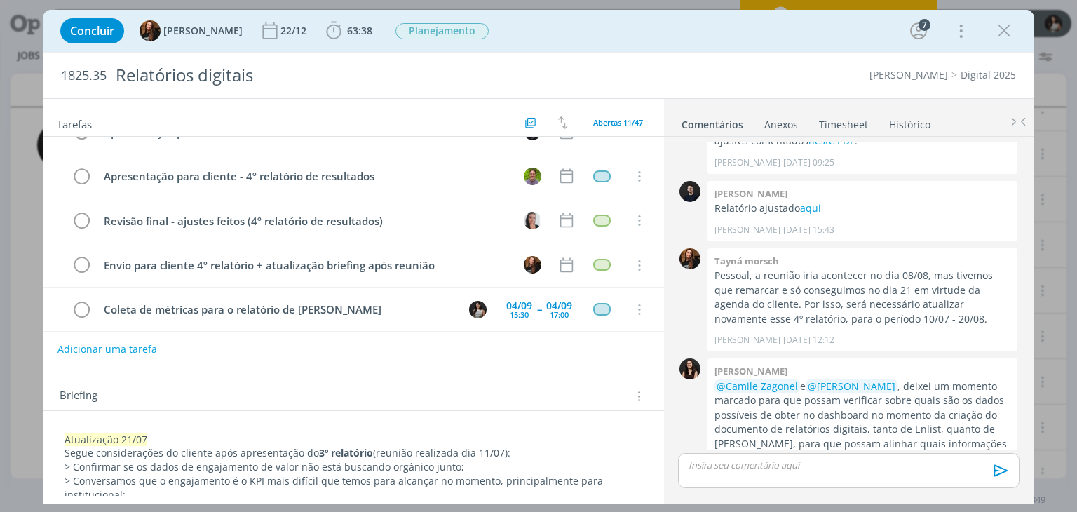
click at [855, 123] on link "Timesheet" at bounding box center [843, 121] width 50 height 20
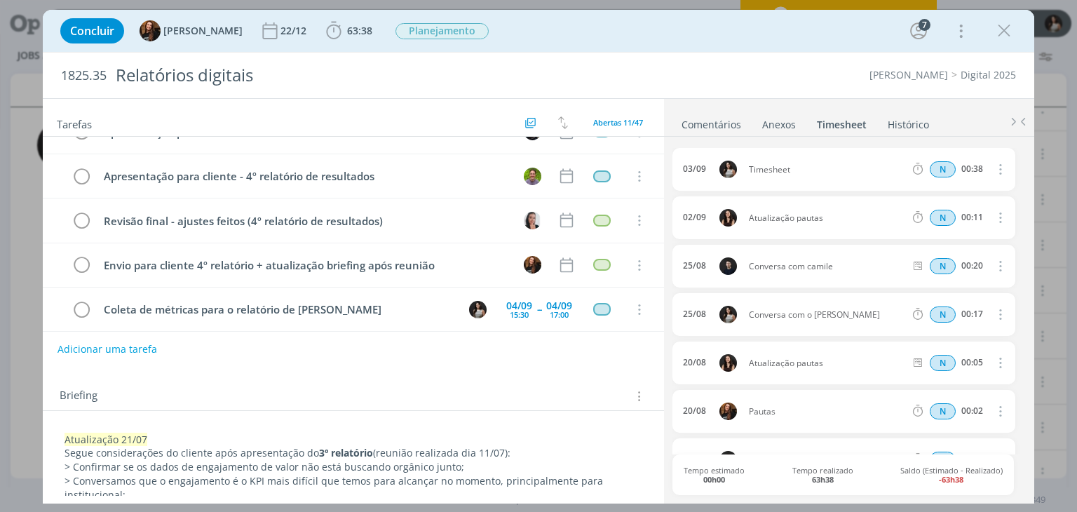
click at [994, 168] on icon "dialog" at bounding box center [999, 169] width 15 height 17
click at [965, 210] on link "Editar" at bounding box center [960, 215] width 111 height 22
drag, startPoint x: 798, startPoint y: 166, endPoint x: 734, endPoint y: 175, distance: 64.4
click at [734, 175] on div "03/09 12:05 Timesheet Selecione a tarefa N 00:38" at bounding box center [843, 169] width 342 height 43
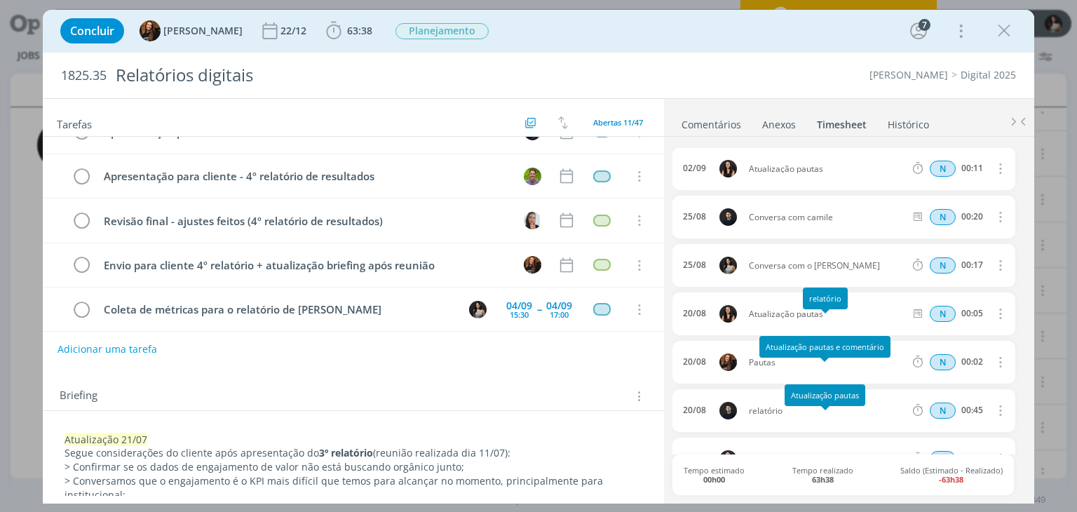
scroll to position [0, 0]
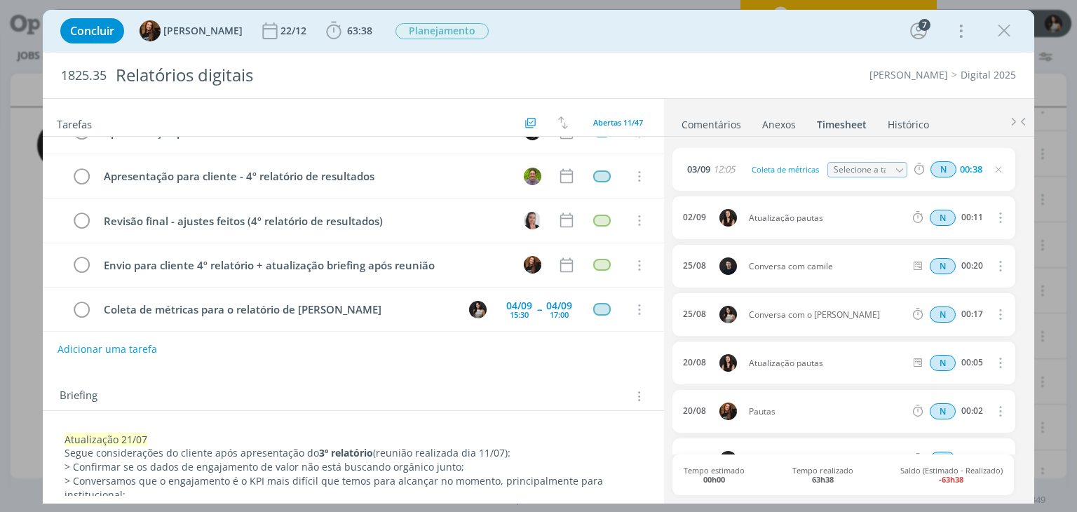
click at [833, 138] on div "03/09 12:05 Coleta de métricas Selecione a tarefa N 00:38 02/09 Atualização pau…" at bounding box center [848, 319] width 352 height 364
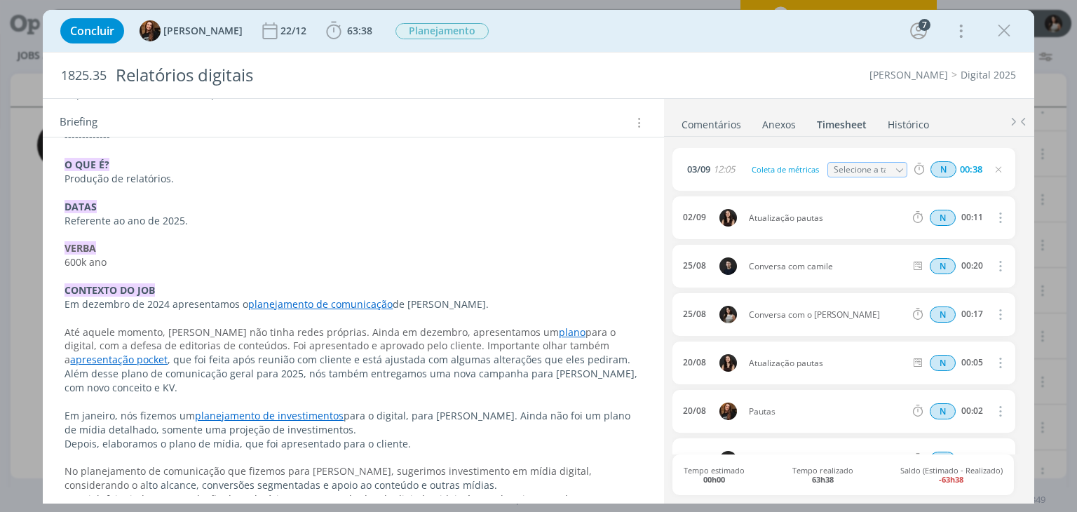
scroll to position [1660, 0]
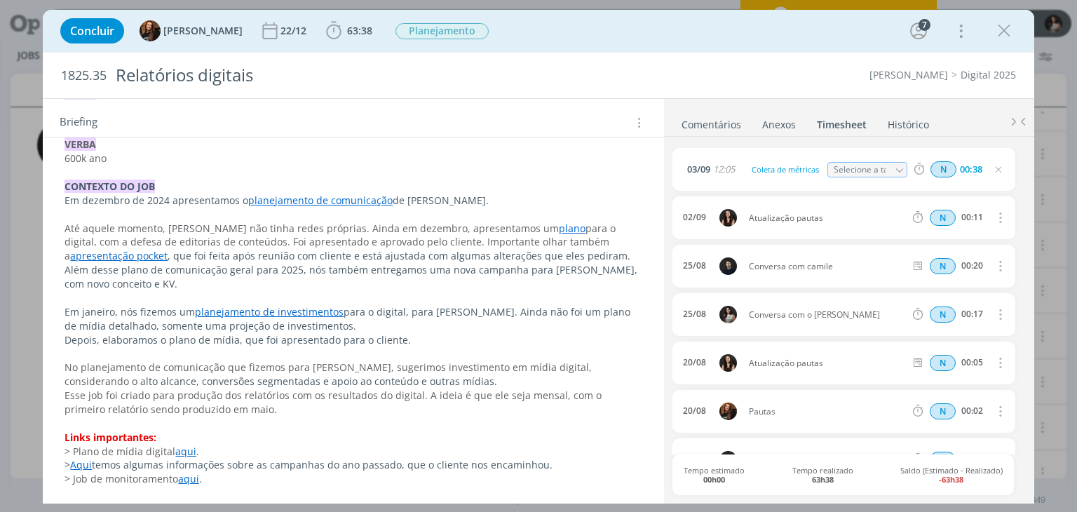
click at [171, 455] on link "https://sobeae.sharepoint.com/:f:/s/SOBEAE/EoctYEizeuRDqV_CsSNrbccBBAeINsI9bdGJ…" at bounding box center [156, 452] width 106 height 18
click at [718, 126] on link "Comentários" at bounding box center [711, 121] width 61 height 20
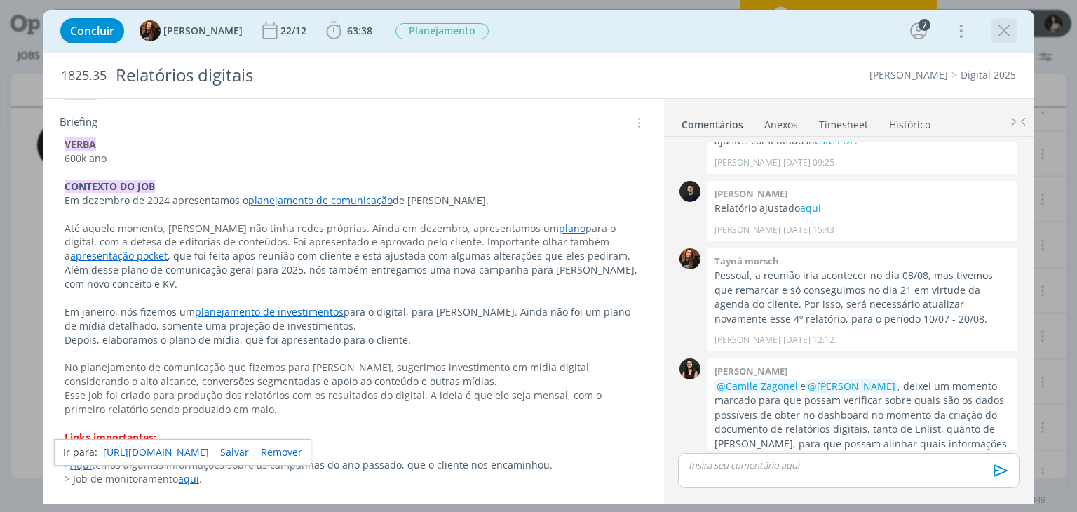
click at [1007, 32] on icon "dialog" at bounding box center [1004, 30] width 21 height 21
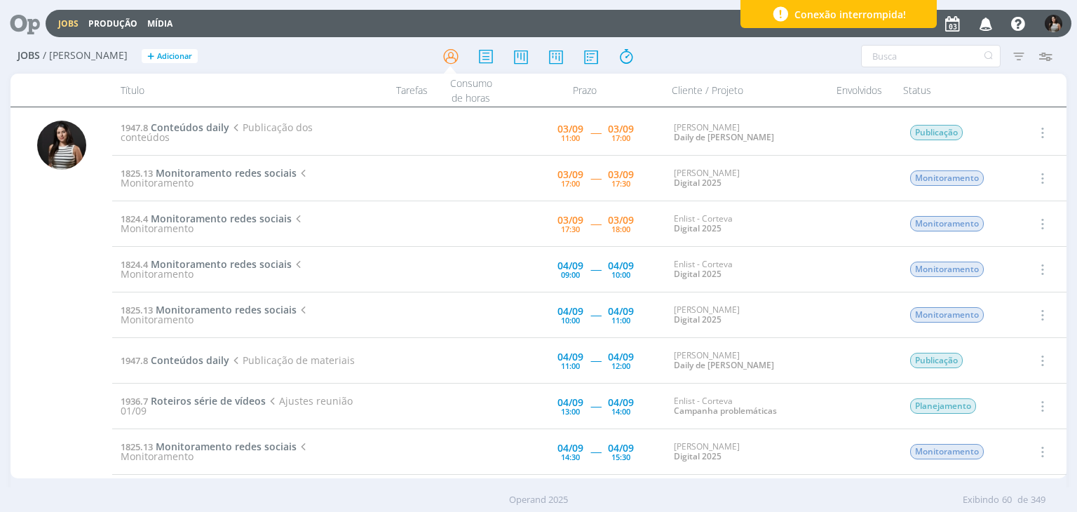
click at [1041, 131] on icon "button" at bounding box center [1041, 132] width 15 height 17
click at [1001, 223] on link "Iniciar timesheet" at bounding box center [1002, 223] width 111 height 22
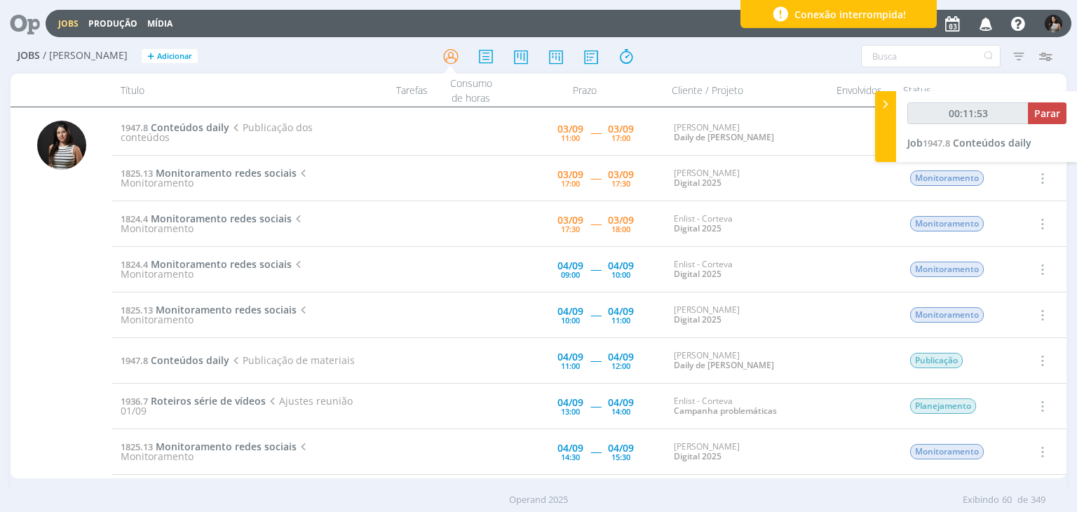
type input "00:11:54"
click at [1032, 114] on button "Parar" at bounding box center [1047, 113] width 39 height 22
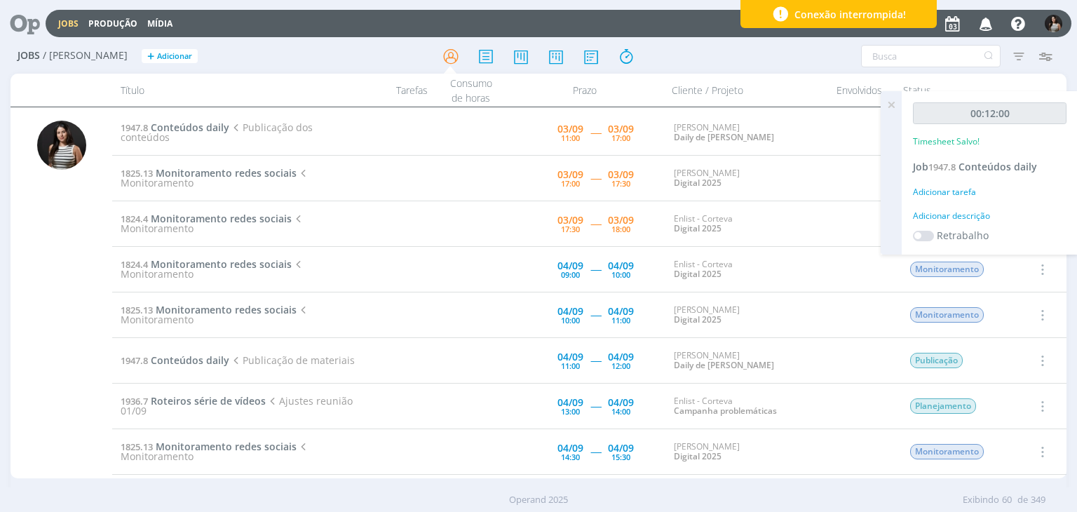
click at [888, 102] on icon at bounding box center [891, 104] width 25 height 27
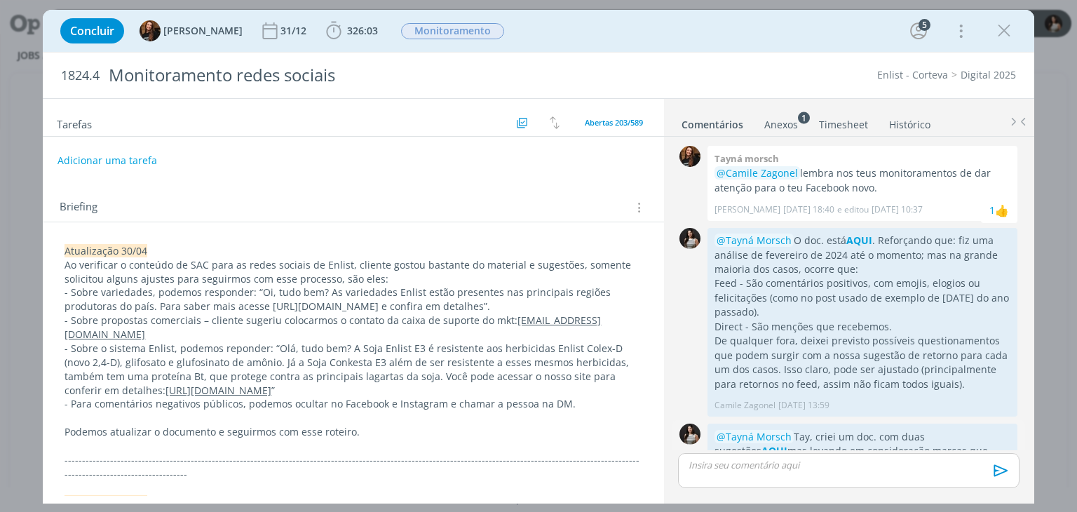
scroll to position [353, 0]
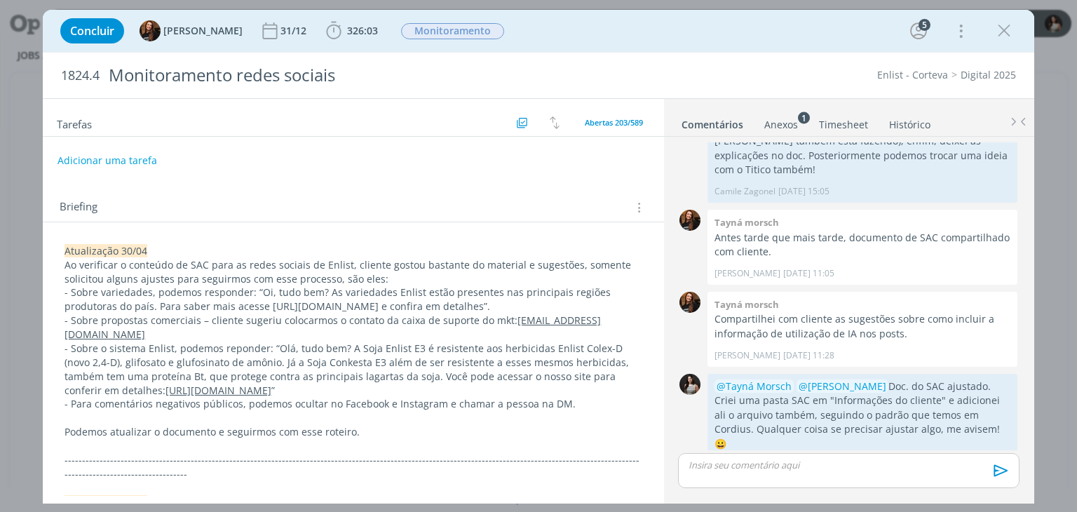
click at [841, 129] on link "Timesheet" at bounding box center [843, 121] width 50 height 20
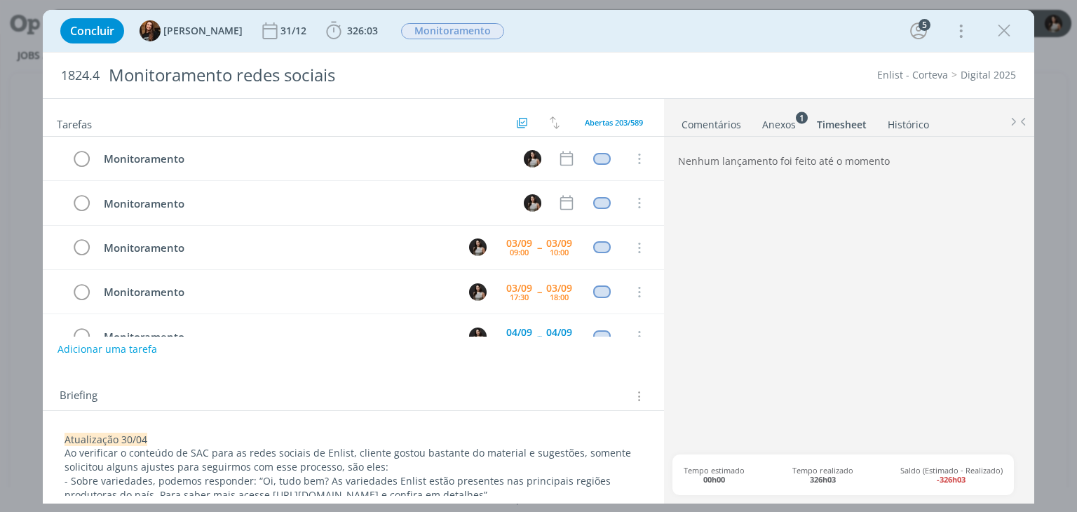
click at [718, 124] on link "Comentários" at bounding box center [711, 121] width 61 height 20
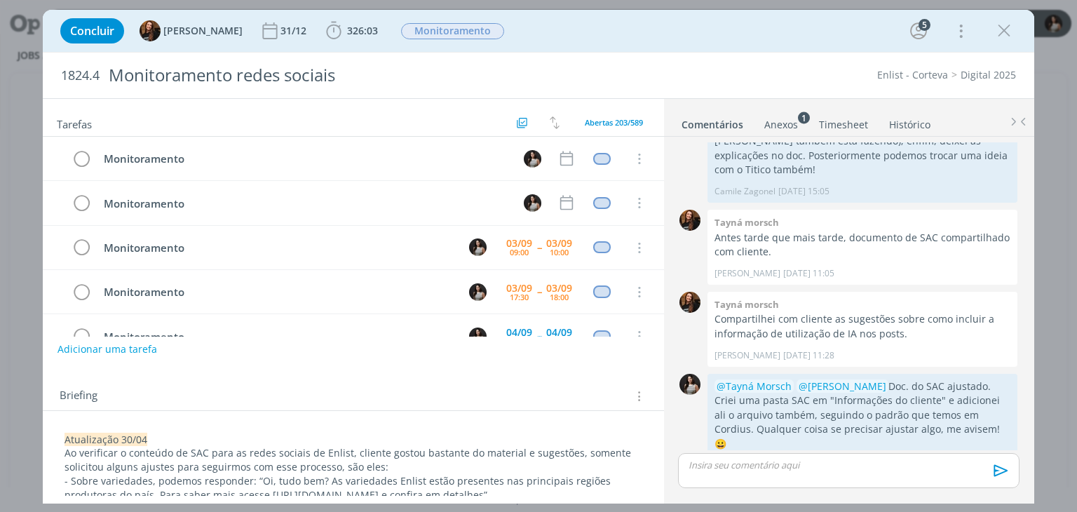
click at [842, 128] on link "Timesheet" at bounding box center [843, 121] width 50 height 20
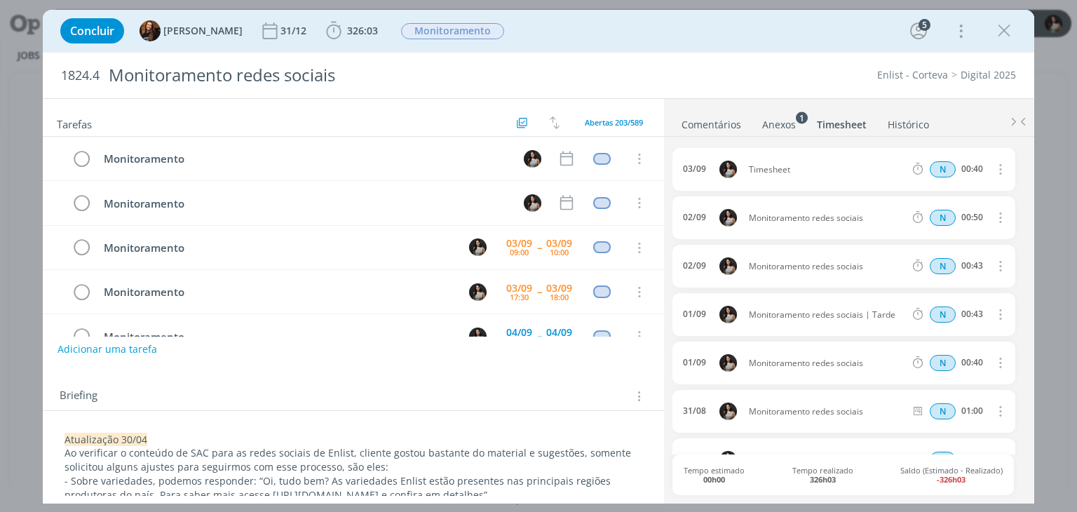
click at [992, 168] on icon "dialog" at bounding box center [999, 169] width 15 height 17
click at [954, 215] on link "Editar" at bounding box center [960, 215] width 111 height 22
drag, startPoint x: 797, startPoint y: 169, endPoint x: 747, endPoint y: 175, distance: 50.1
click at [747, 175] on span "Timesheet" at bounding box center [783, 169] width 81 height 15
click at [956, 133] on ul "Comentários Anexos 1 Timesheet Histórico" at bounding box center [849, 118] width 370 height 38
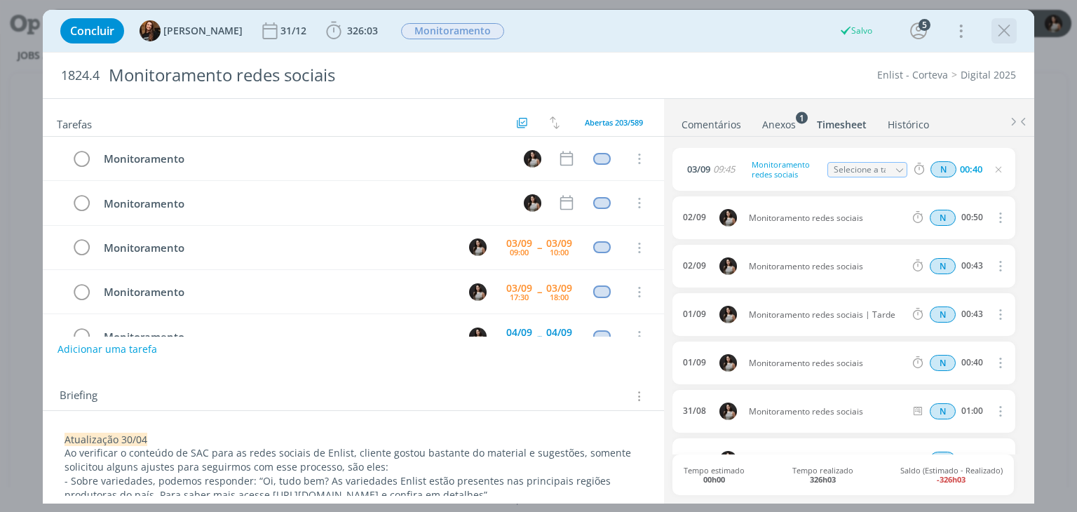
click at [1007, 29] on icon "dialog" at bounding box center [1004, 30] width 21 height 21
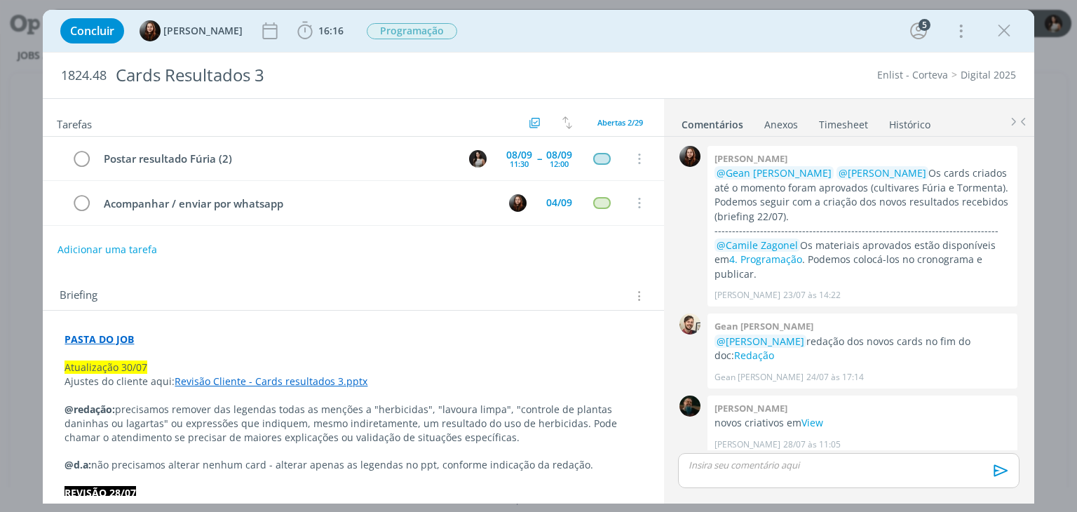
scroll to position [1576, 0]
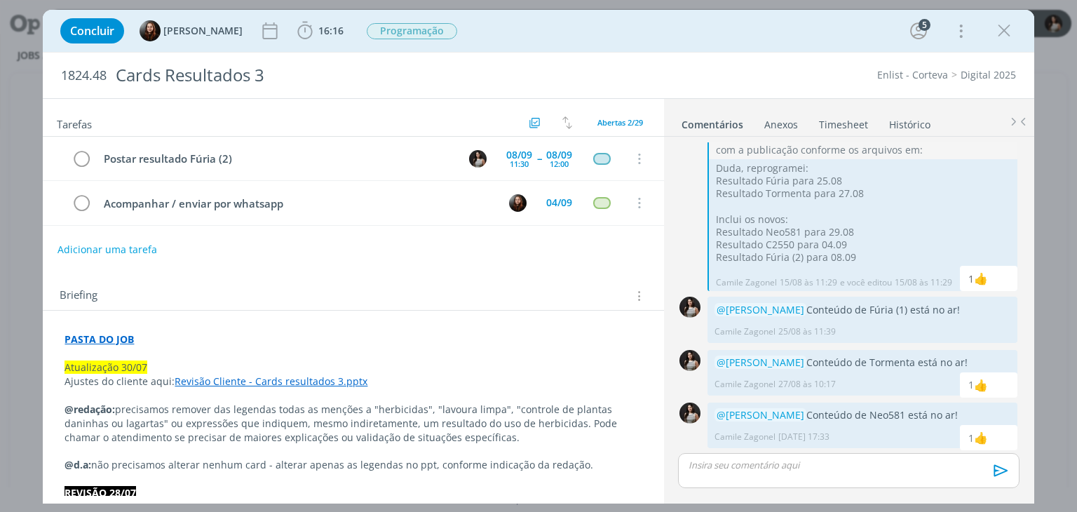
click at [851, 126] on link "Timesheet" at bounding box center [843, 121] width 50 height 20
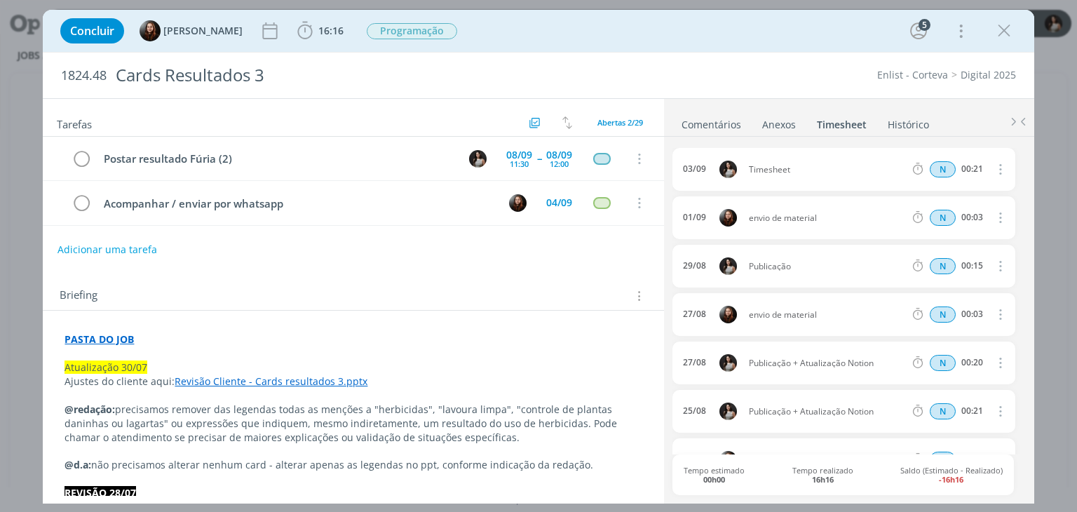
click at [998, 164] on icon "dialog" at bounding box center [999, 169] width 15 height 17
click at [935, 216] on link "Editar" at bounding box center [960, 215] width 111 height 22
drag, startPoint x: 800, startPoint y: 172, endPoint x: 718, endPoint y: 175, distance: 82.1
click at [718, 175] on div "03/09 10:06 Timesheet Selecione a tarefa N 00:21" at bounding box center [843, 169] width 342 height 43
click at [738, 135] on ul "Comentários Anexos 0 Timesheet Histórico" at bounding box center [849, 118] width 370 height 38
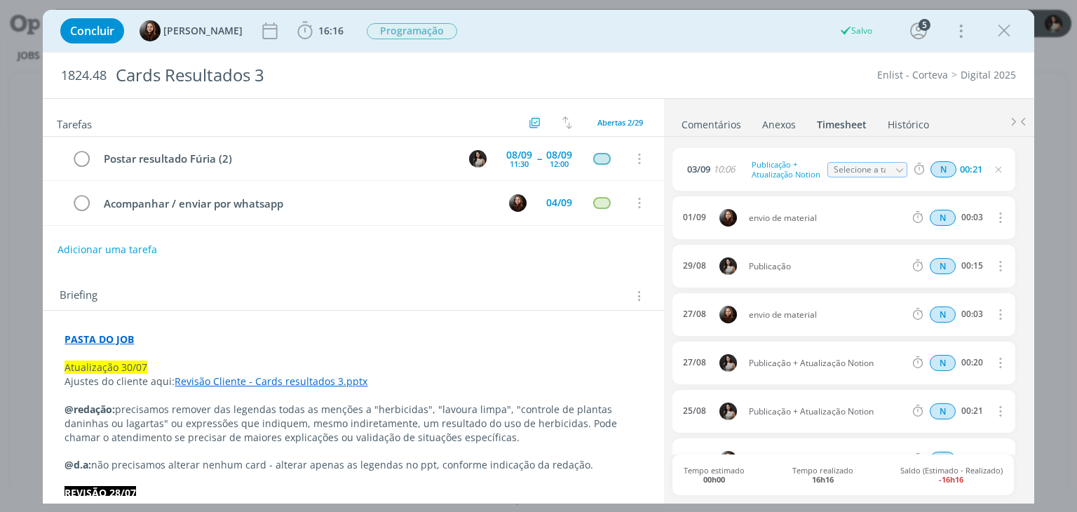
click at [733, 125] on link "Comentários" at bounding box center [711, 121] width 61 height 20
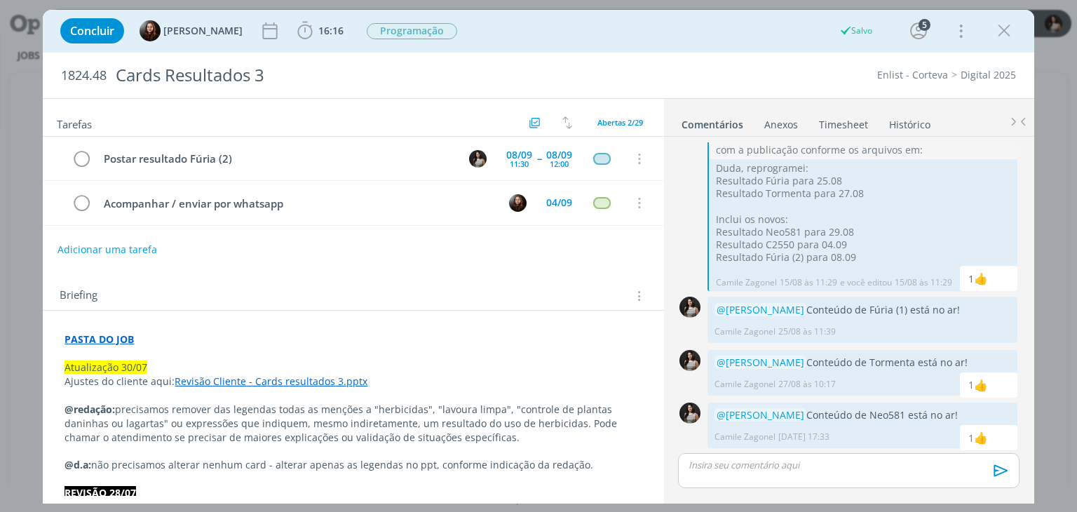
click at [728, 467] on p "dialog" at bounding box center [848, 465] width 318 height 13
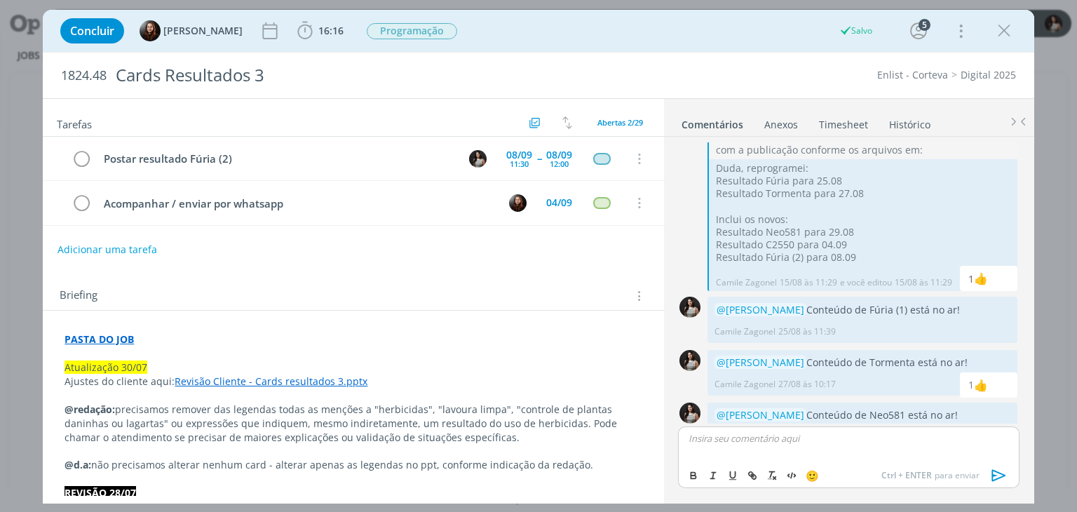
scroll to position [1603, 0]
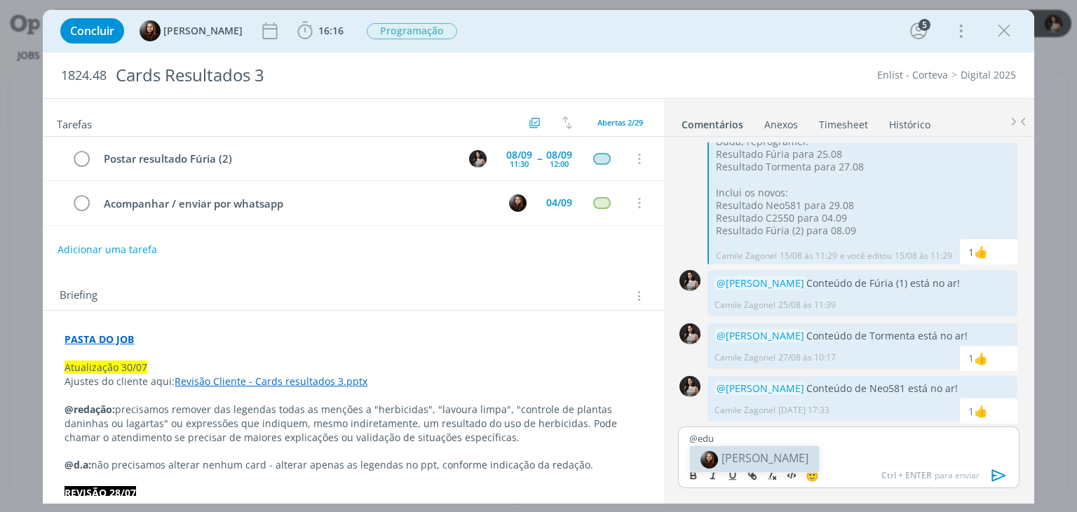
click at [749, 455] on span "[PERSON_NAME]" at bounding box center [765, 457] width 87 height 15
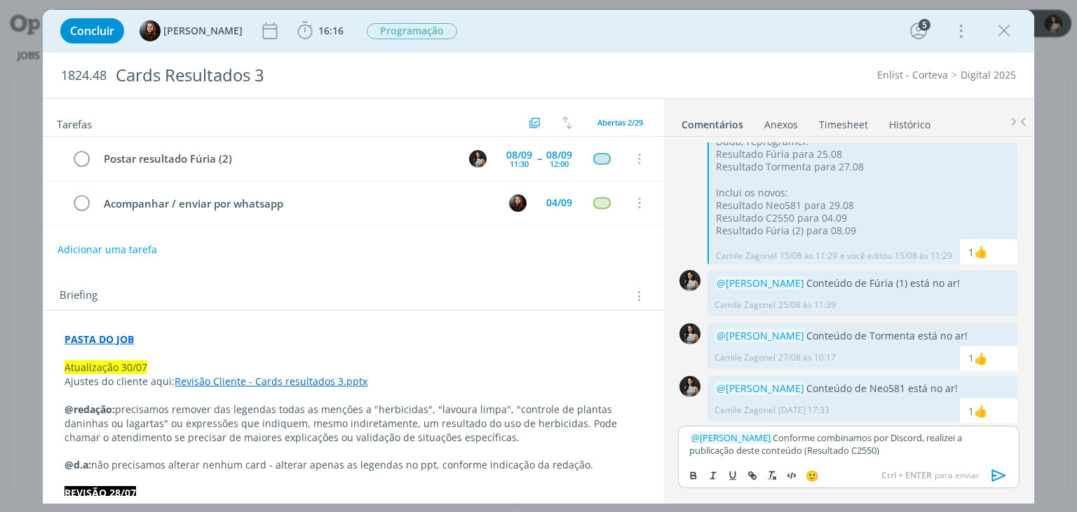
scroll to position [1604, 0]
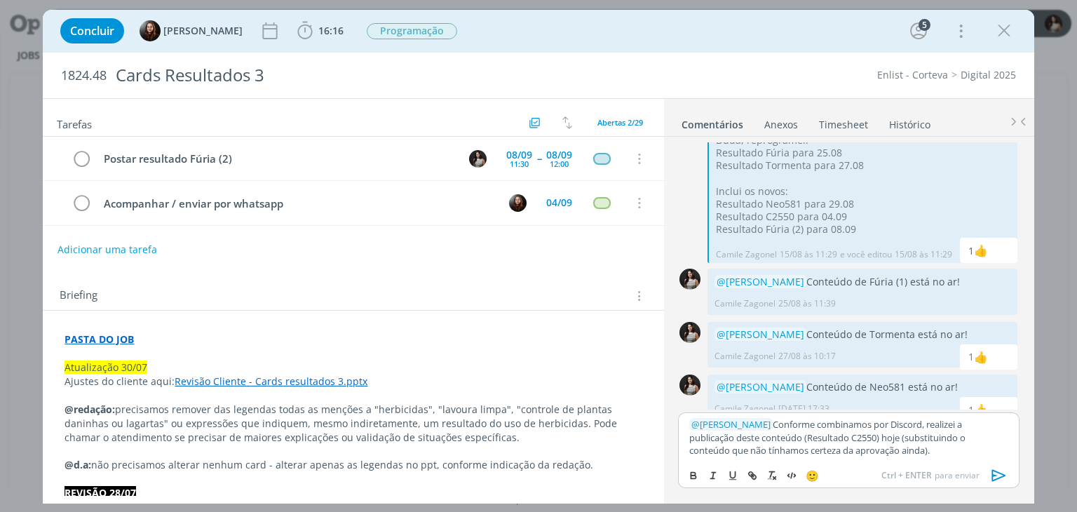
drag, startPoint x: 879, startPoint y: 438, endPoint x: 886, endPoint y: 447, distance: 11.7
click at [886, 447] on p "﻿ @ Eduarda Pereira ﻿ Conforme combinamos por Discord, realizei a publicação de…" at bounding box center [848, 437] width 318 height 39
click at [716, 473] on icon "dialog" at bounding box center [713, 475] width 11 height 11
click at [886, 449] on p "﻿ @ Eduarda Pereira ﻿ Conforme combinamos por Discord, realizei a publicação de…" at bounding box center [848, 437] width 318 height 39
click at [1004, 473] on icon "dialog" at bounding box center [999, 475] width 21 height 21
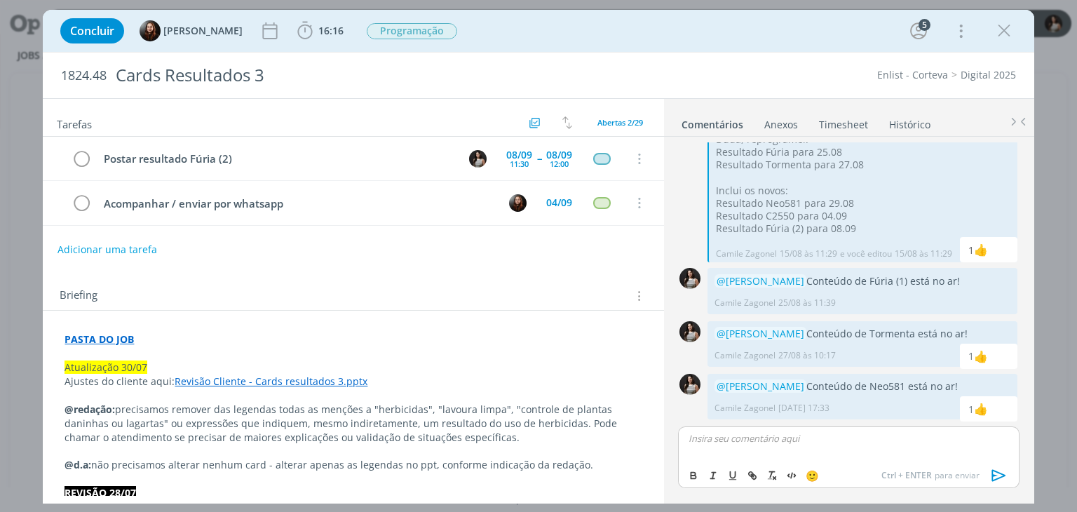
scroll to position [1699, 0]
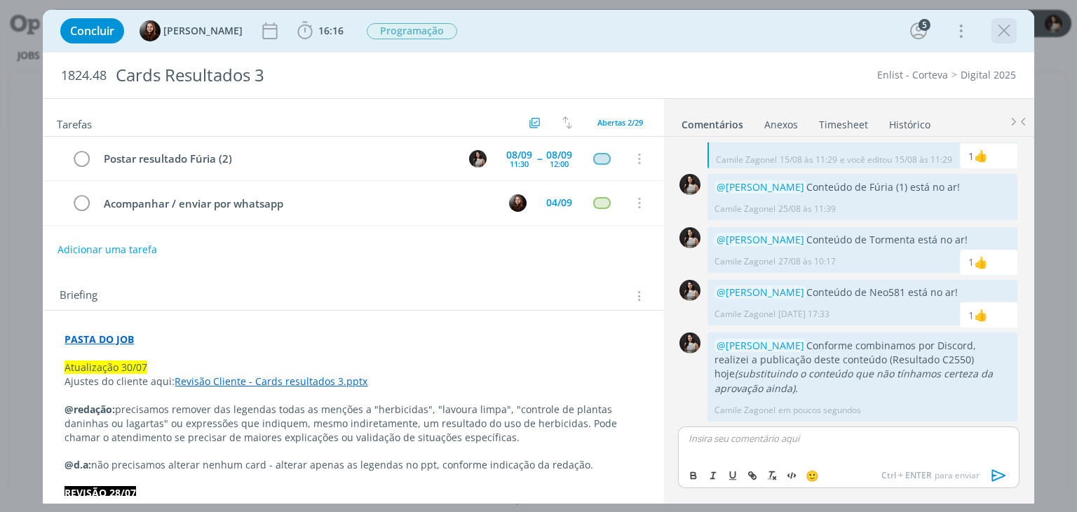
click at [1007, 34] on icon "dialog" at bounding box center [1004, 30] width 21 height 21
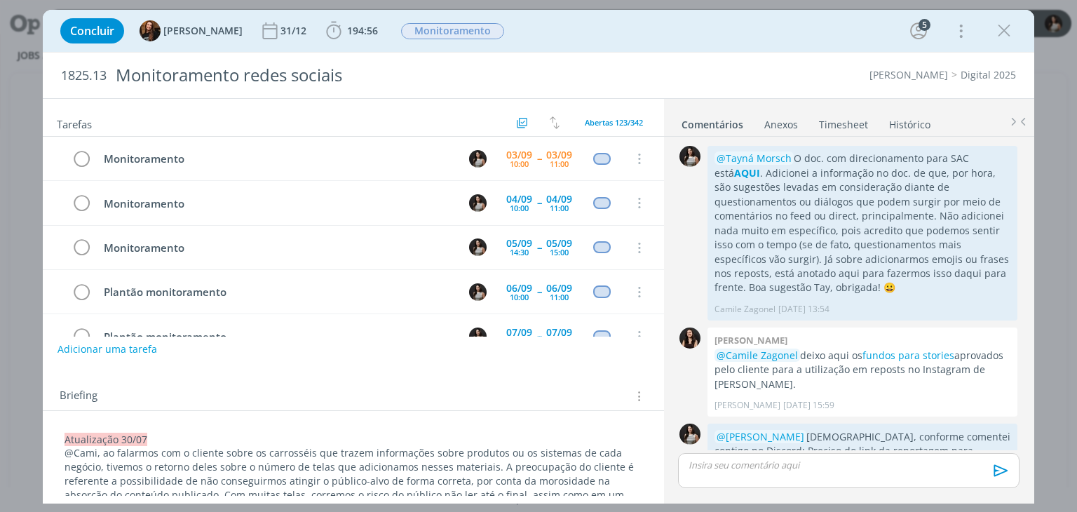
scroll to position [2127, 0]
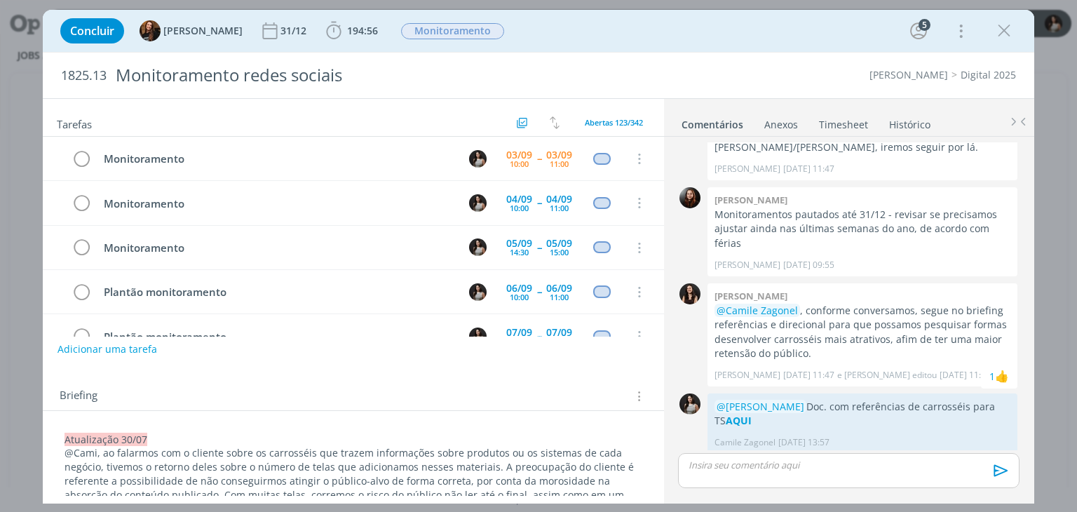
click at [848, 121] on link "Timesheet" at bounding box center [843, 121] width 50 height 20
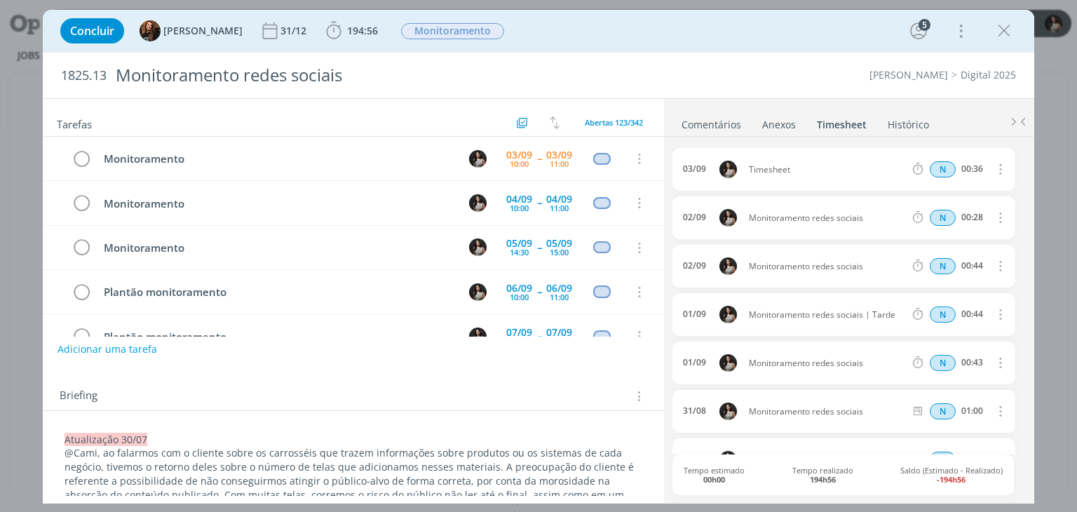
click at [995, 171] on icon "dialog" at bounding box center [999, 169] width 15 height 17
click at [978, 214] on link "Editar" at bounding box center [960, 215] width 111 height 22
drag, startPoint x: 790, startPoint y: 172, endPoint x: 745, endPoint y: 174, distance: 45.6
click at [745, 174] on span "Timesheet" at bounding box center [783, 169] width 81 height 15
click at [813, 106] on ul "Comentários Anexos 0 Timesheet Histórico" at bounding box center [849, 118] width 370 height 38
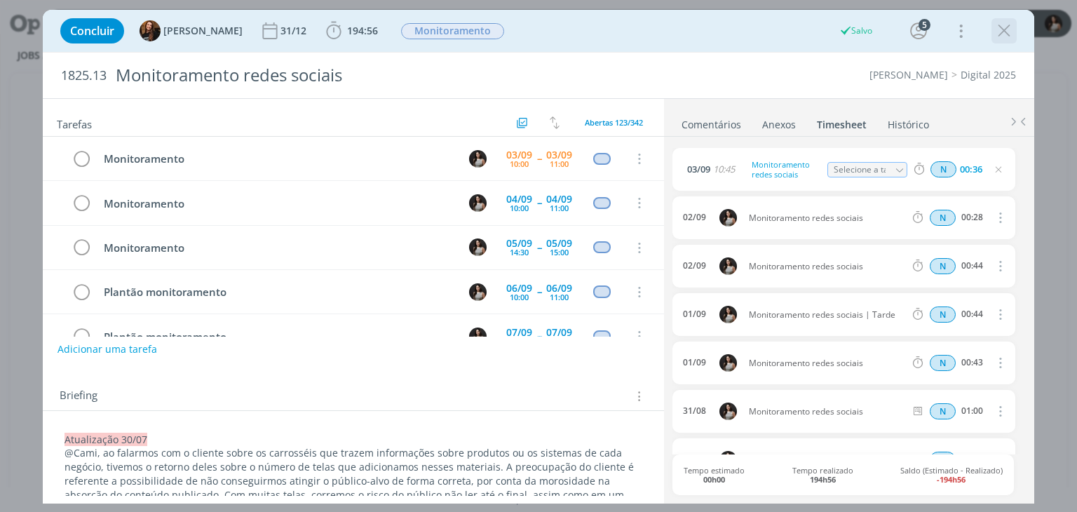
click at [1001, 36] on icon "dialog" at bounding box center [1004, 30] width 21 height 21
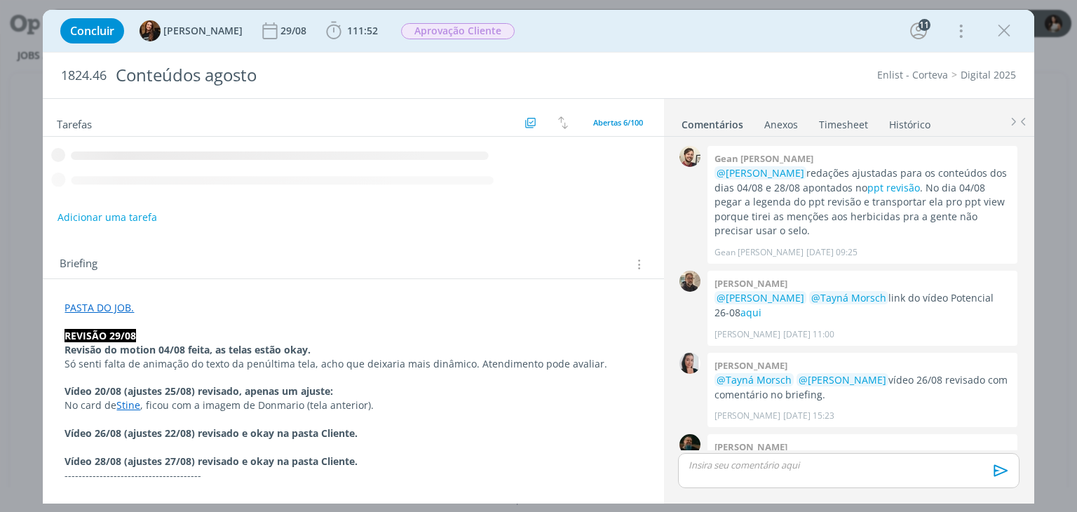
scroll to position [1613, 0]
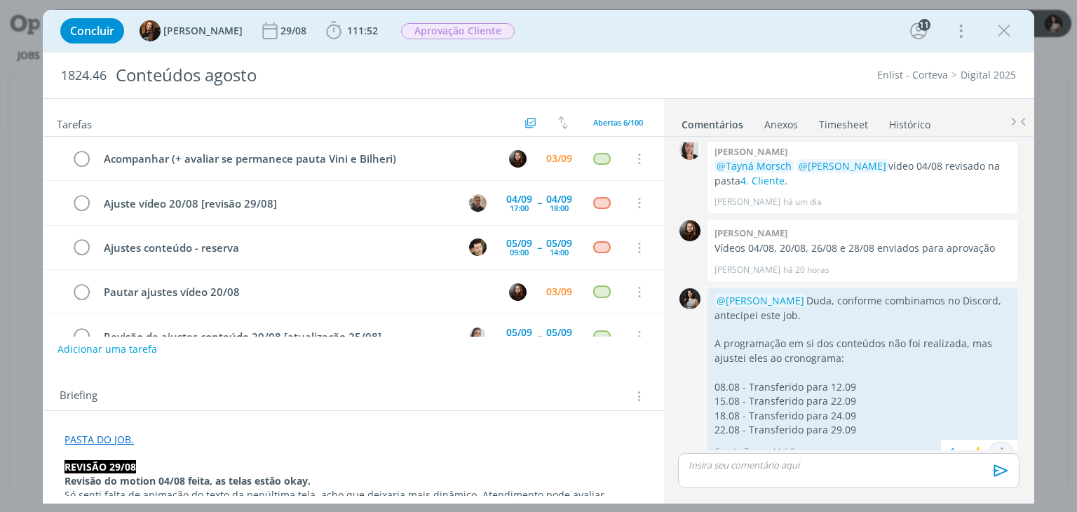
click at [999, 446] on icon "dialog" at bounding box center [1001, 452] width 15 height 13
click at [941, 400] on link "Editar" at bounding box center [953, 411] width 111 height 22
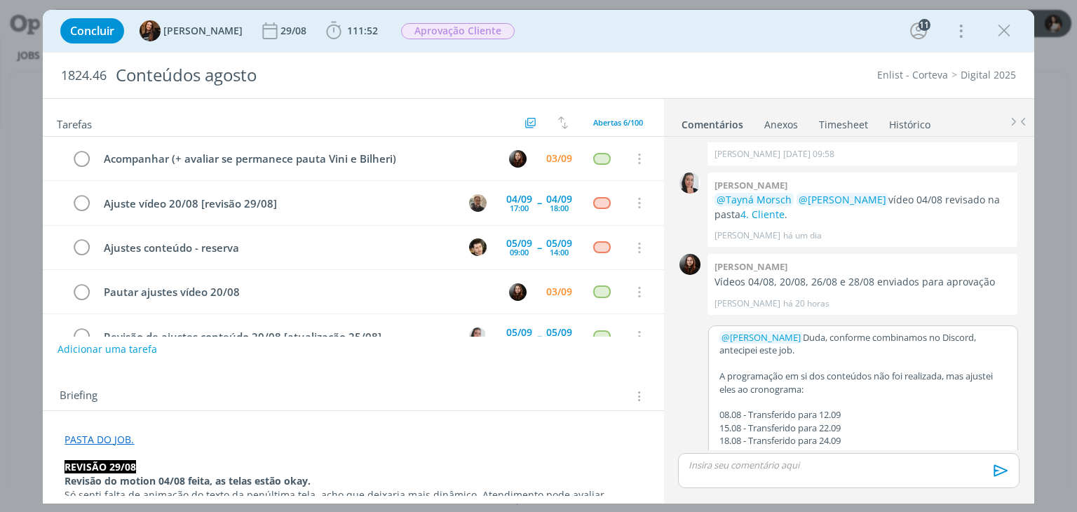
click at [832, 447] on p "22.08 - Transferido para 29.09" at bounding box center [862, 453] width 287 height 13
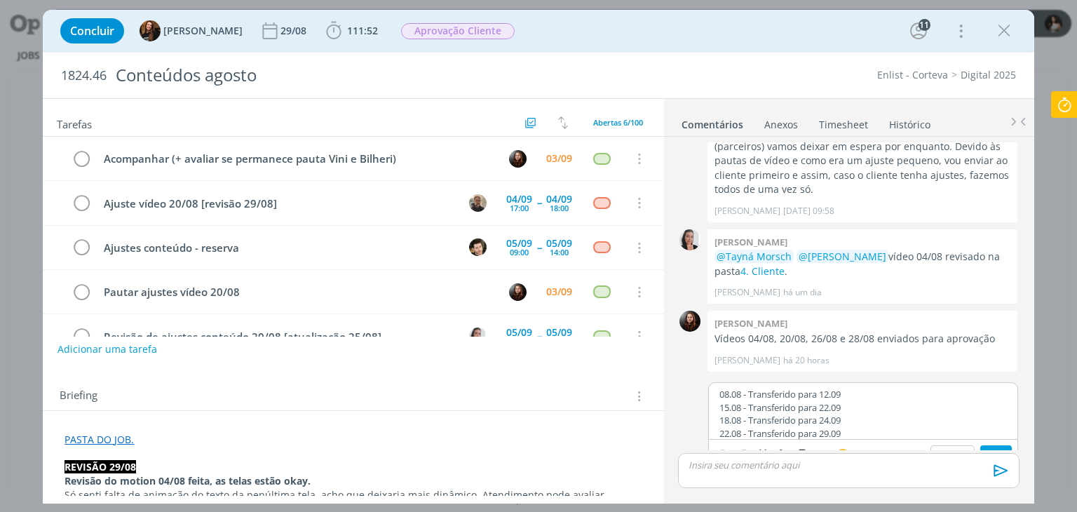
scroll to position [78, 0]
click at [999, 445] on button "Salvar" at bounding box center [996, 453] width 32 height 17
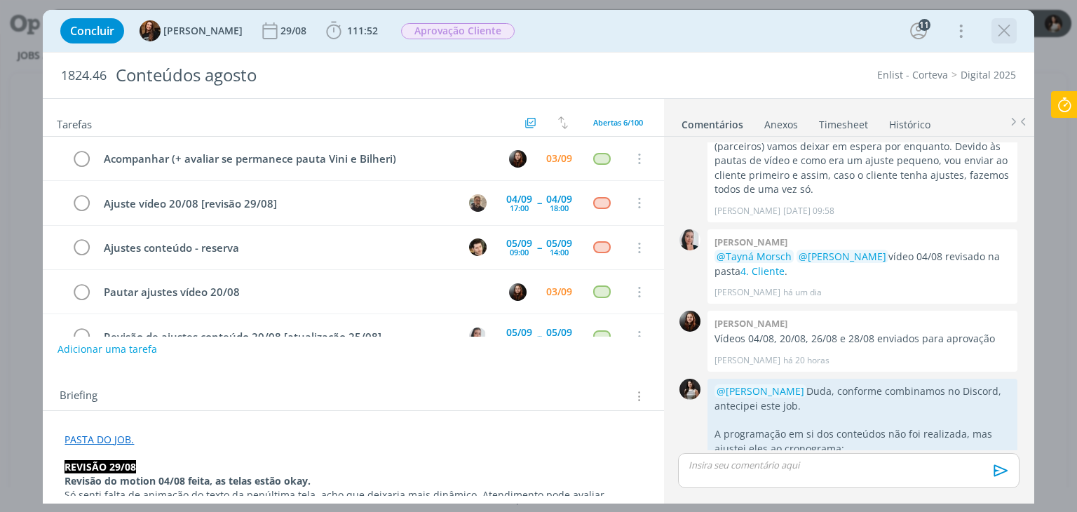
click at [1001, 40] on icon "dialog" at bounding box center [1004, 30] width 21 height 21
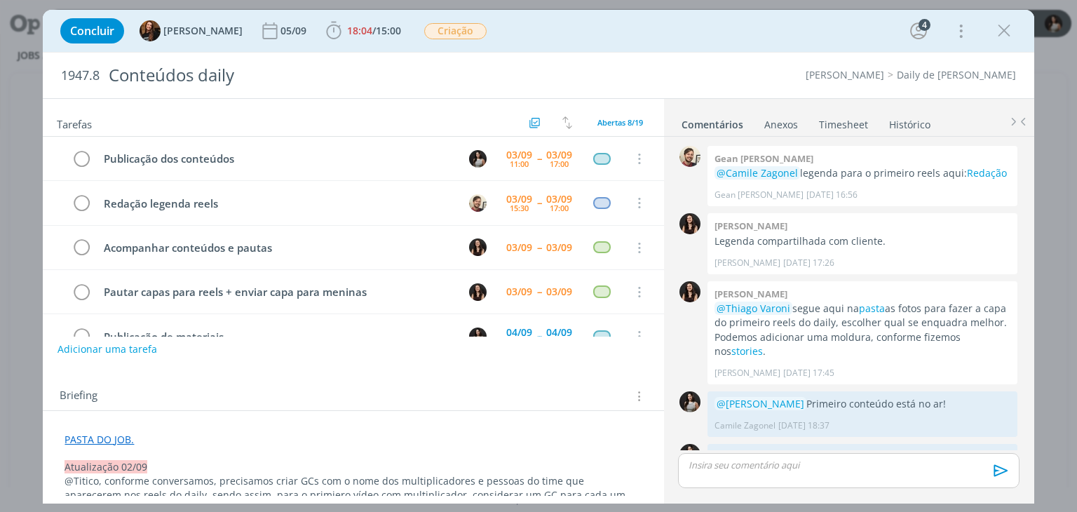
scroll to position [452, 0]
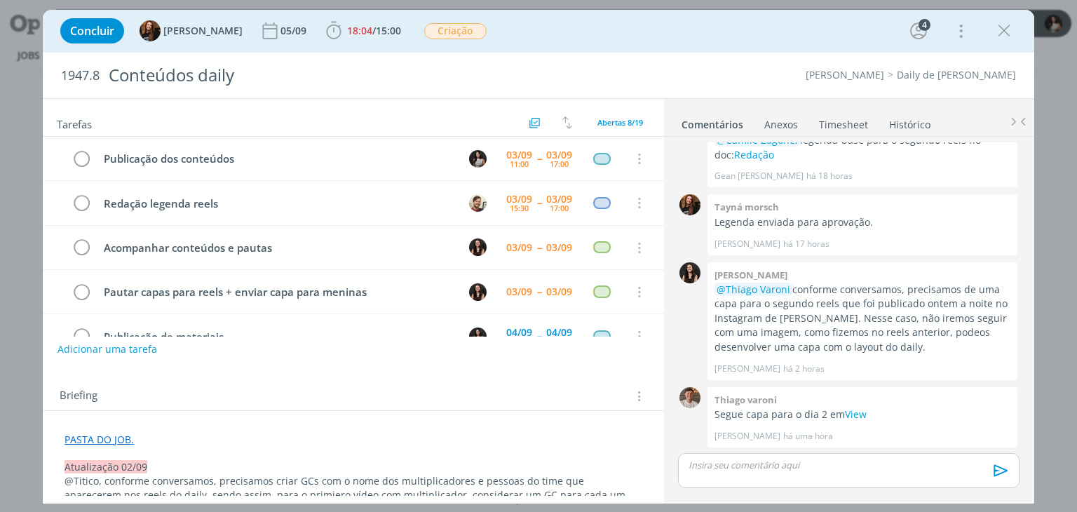
click at [849, 120] on link "Timesheet" at bounding box center [843, 121] width 50 height 20
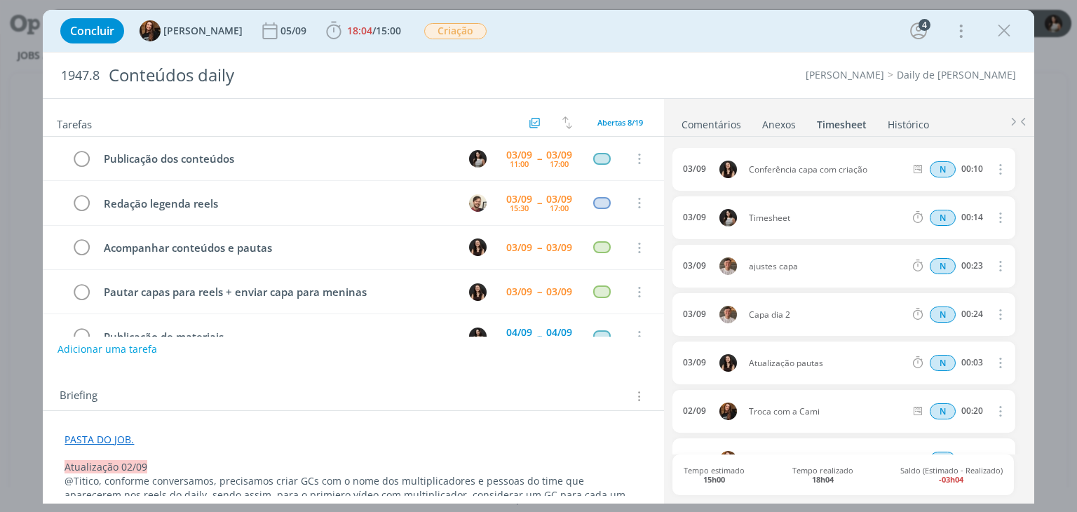
click at [1000, 217] on icon "dialog" at bounding box center [999, 217] width 15 height 17
click at [966, 262] on link "Editar" at bounding box center [960, 263] width 111 height 22
drag, startPoint x: 813, startPoint y: 214, endPoint x: 734, endPoint y: 221, distance: 79.5
click at [734, 221] on div "03/09 11:17 Timesheet Selecione a tarefa N 00:14" at bounding box center [843, 217] width 342 height 43
click at [900, 191] on div "03/09 Conferência capa com criação N 00:10 Excluir" at bounding box center [843, 171] width 342 height 46
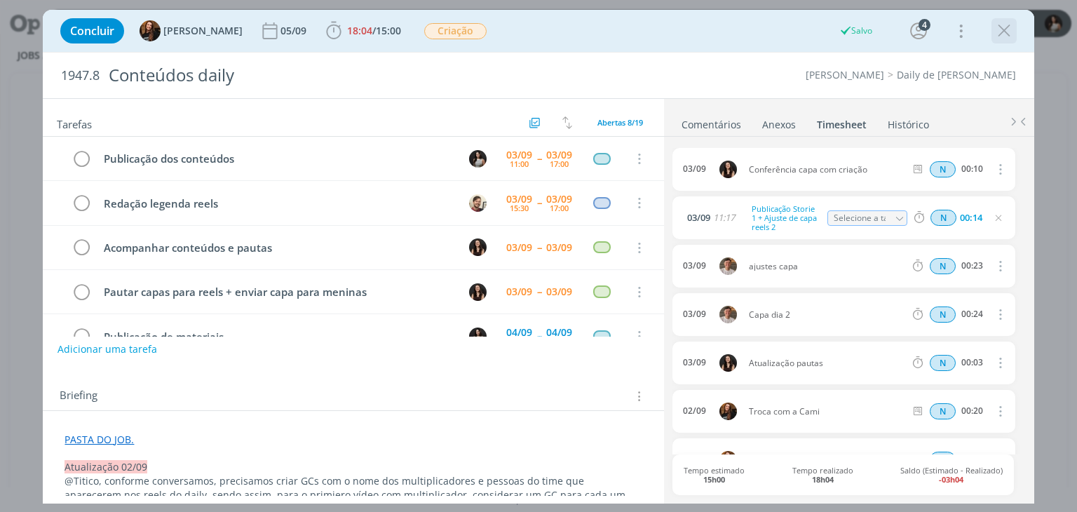
click at [1013, 26] on icon "dialog" at bounding box center [1004, 30] width 21 height 21
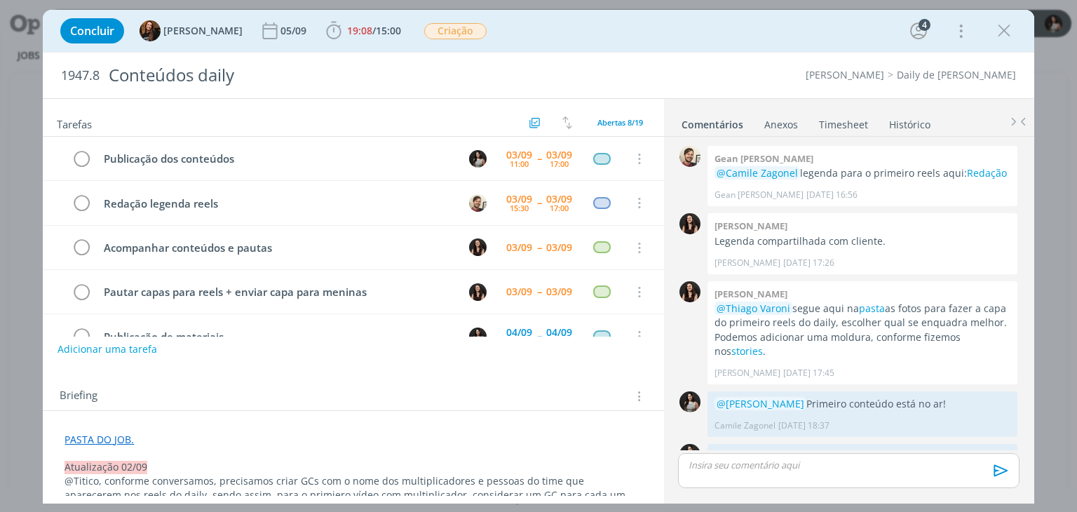
click at [844, 127] on link "Timesheet" at bounding box center [843, 121] width 50 height 20
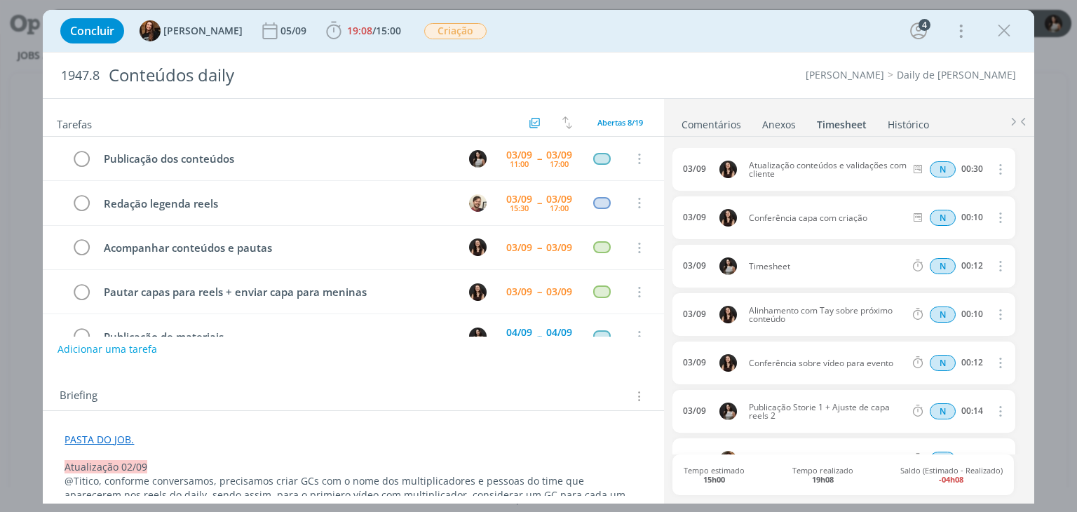
click at [994, 263] on icon "dialog" at bounding box center [999, 265] width 15 height 17
click at [992, 140] on div "03/09 Atualização conteúdos e validações com cliente N 00:30 Excluir 03/09 Conf…" at bounding box center [848, 319] width 352 height 364
click at [998, 266] on icon "dialog" at bounding box center [999, 265] width 15 height 17
click at [956, 310] on link "Editar" at bounding box center [960, 312] width 111 height 22
drag, startPoint x: 808, startPoint y: 267, endPoint x: 738, endPoint y: 274, distance: 69.8
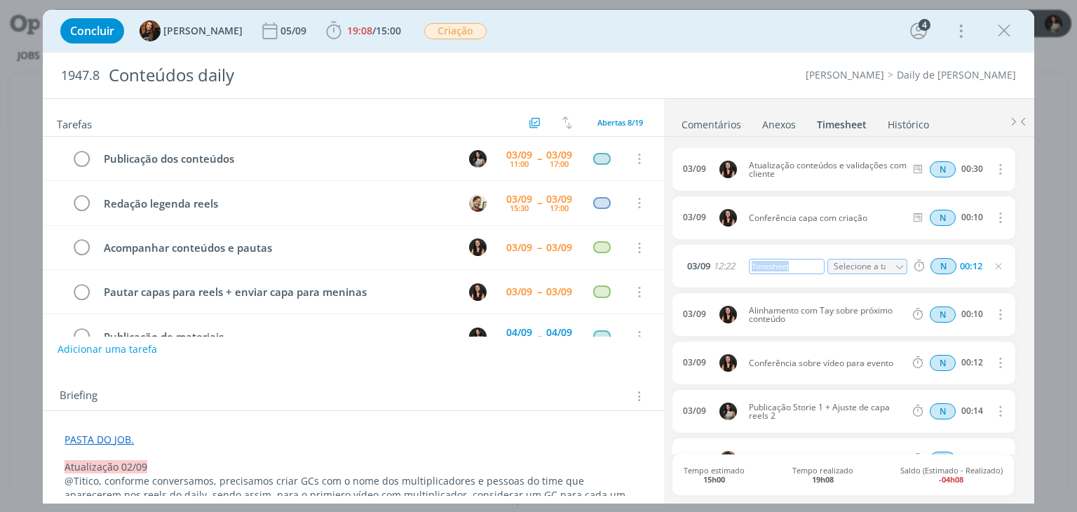
click at [738, 274] on div "[DATE] 12:22 Timesheet Selecione a tarefa N 00:12" at bounding box center [843, 266] width 342 height 43
click at [945, 111] on li "Histórico" at bounding box center [918, 121] width 62 height 20
click at [712, 119] on link "Comentários" at bounding box center [711, 121] width 61 height 20
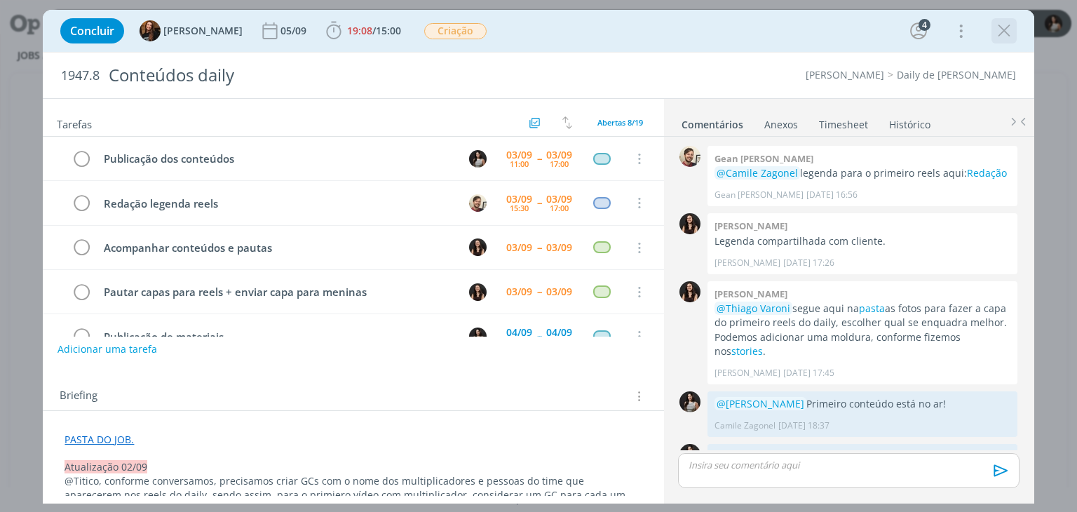
click at [1000, 34] on icon "dialog" at bounding box center [1004, 30] width 21 height 21
